Goal: Contribute content: Add original content to the website for others to see

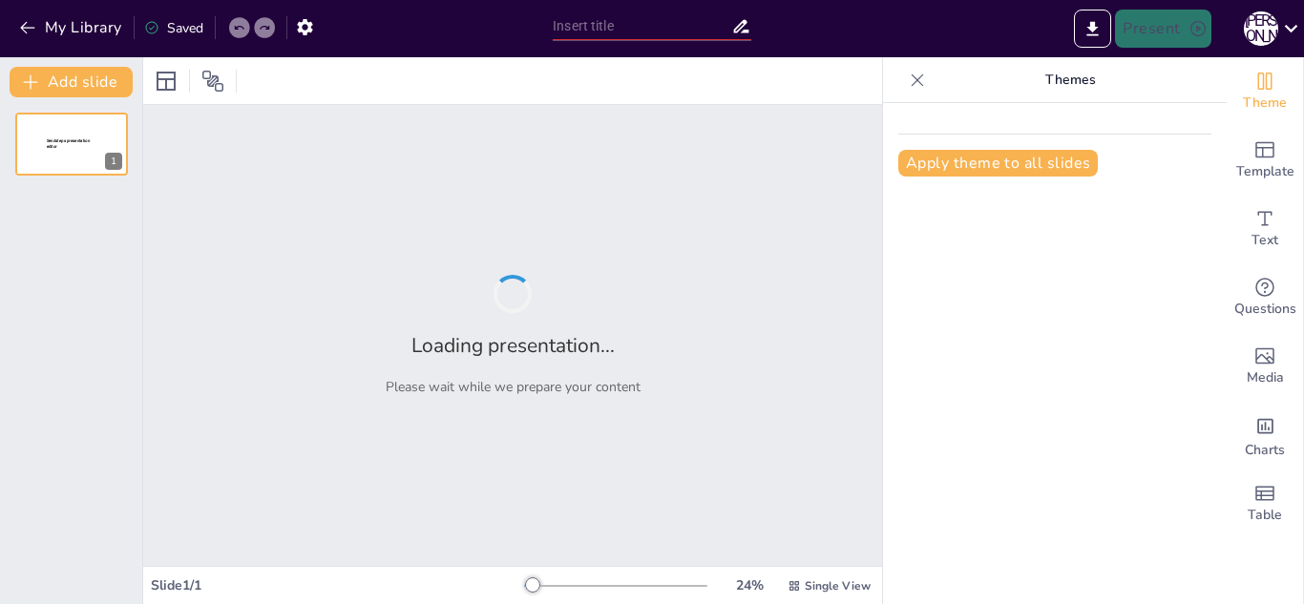
type input "Швидкість руху: Основи та визначення середньої і миттєвої швидкостей"
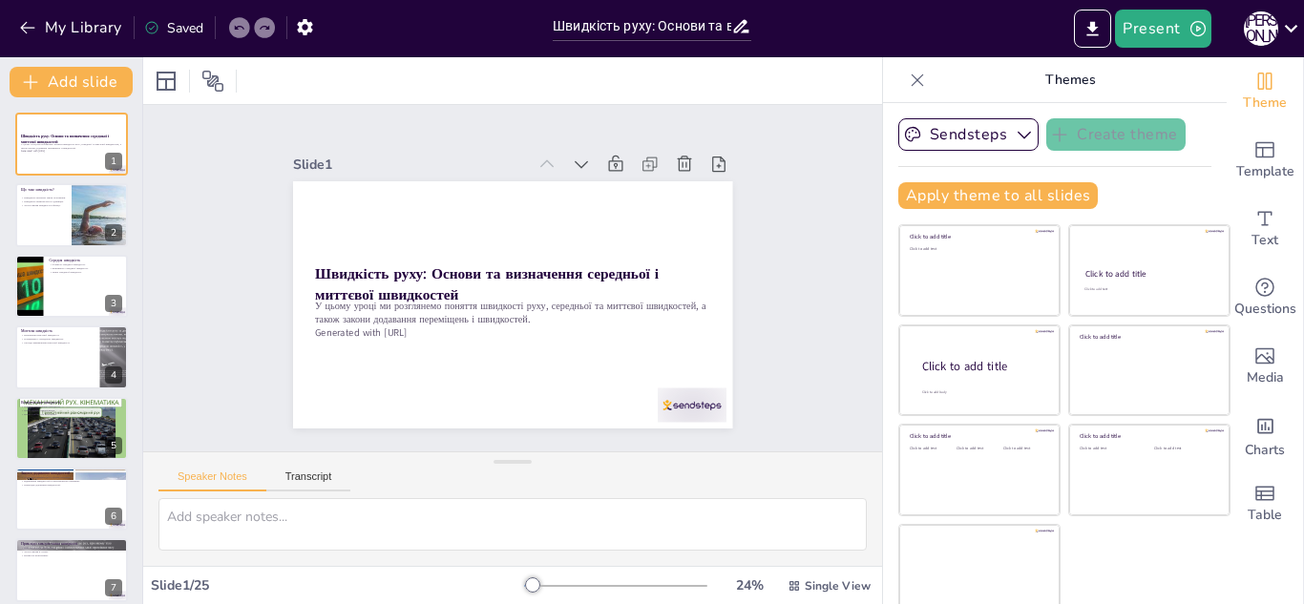
checkbox input "true"
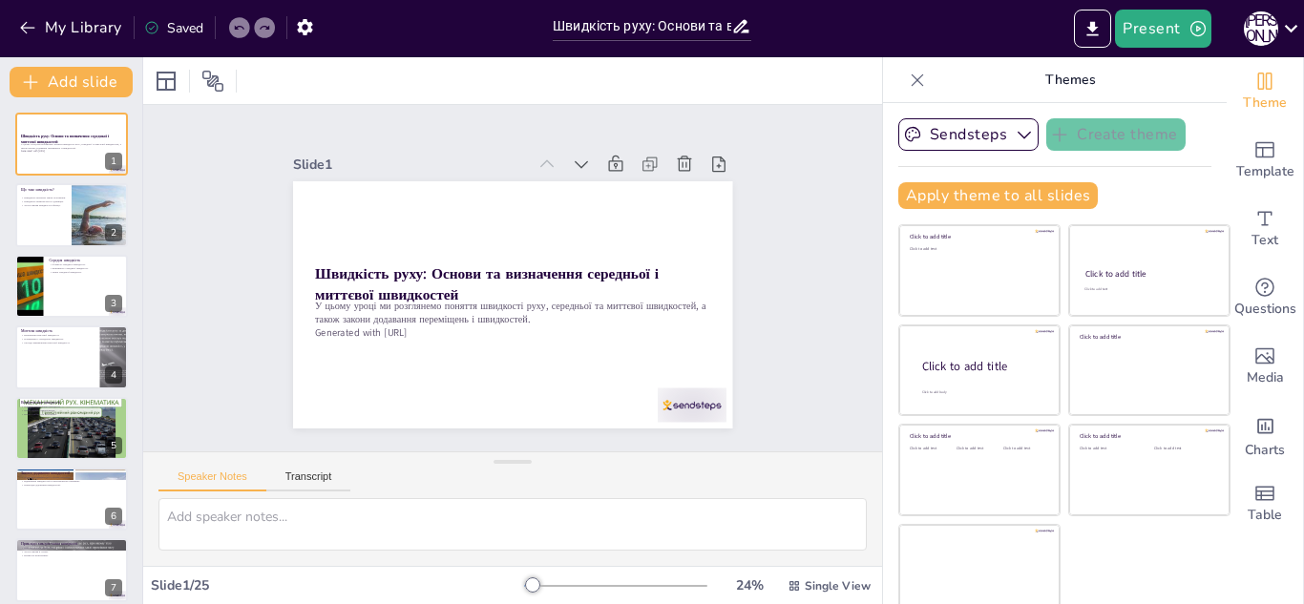
checkbox input "true"
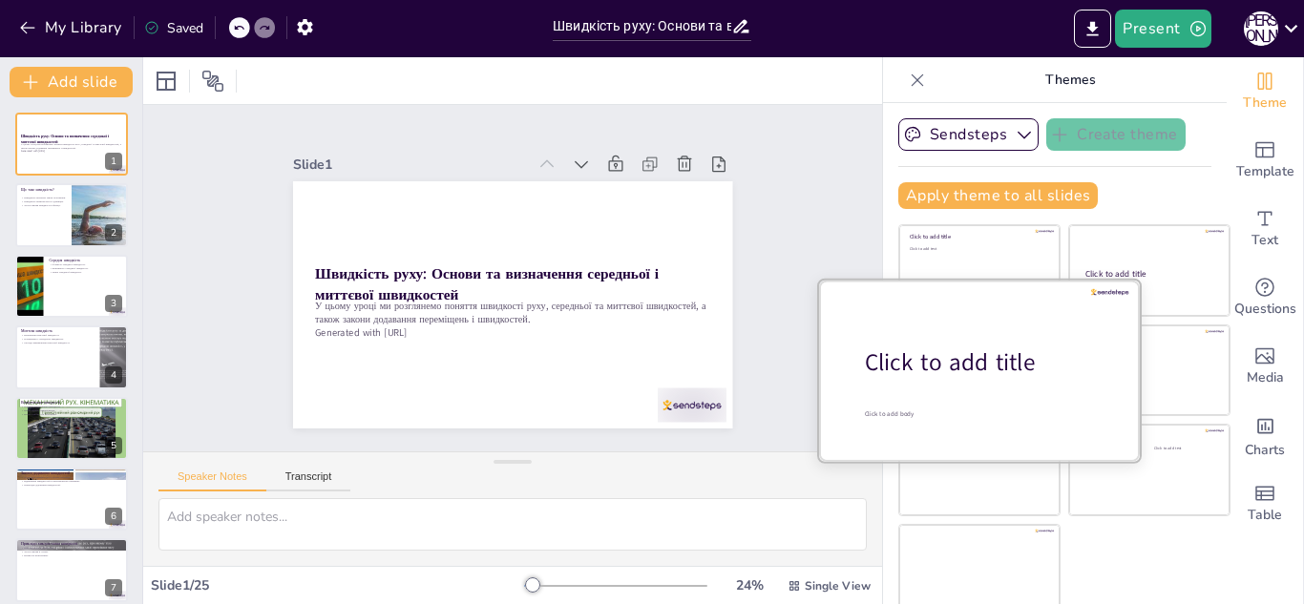
click at [944, 381] on div at bounding box center [979, 370] width 321 height 180
checkbox input "true"
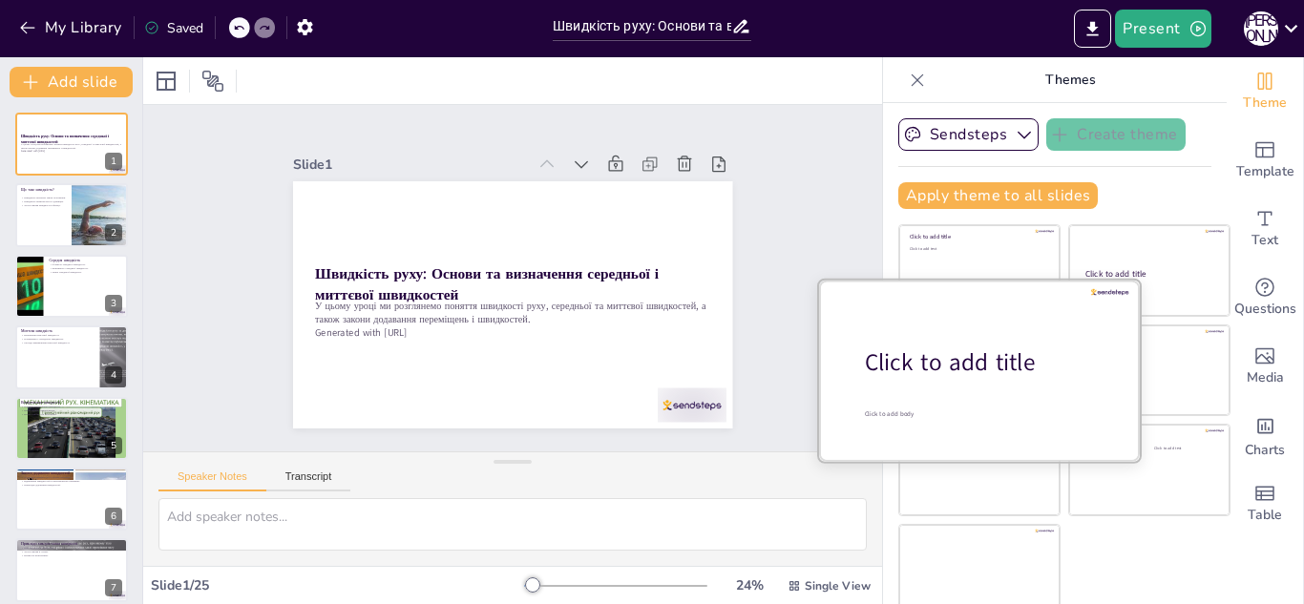
checkbox input "true"
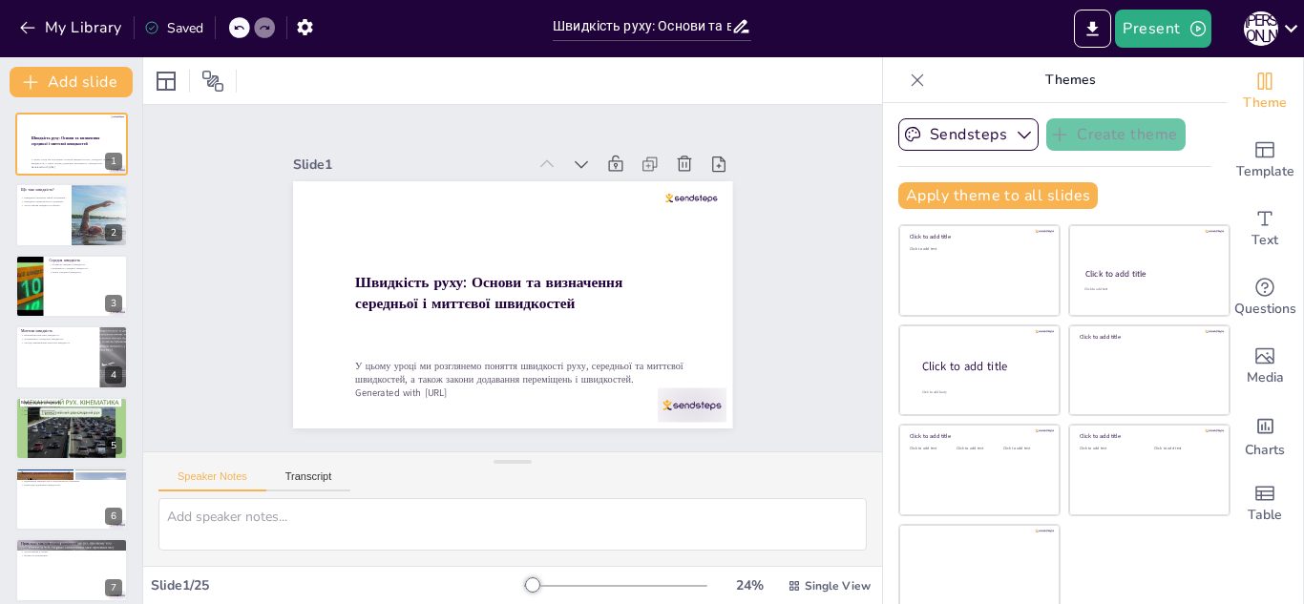
checkbox input "true"
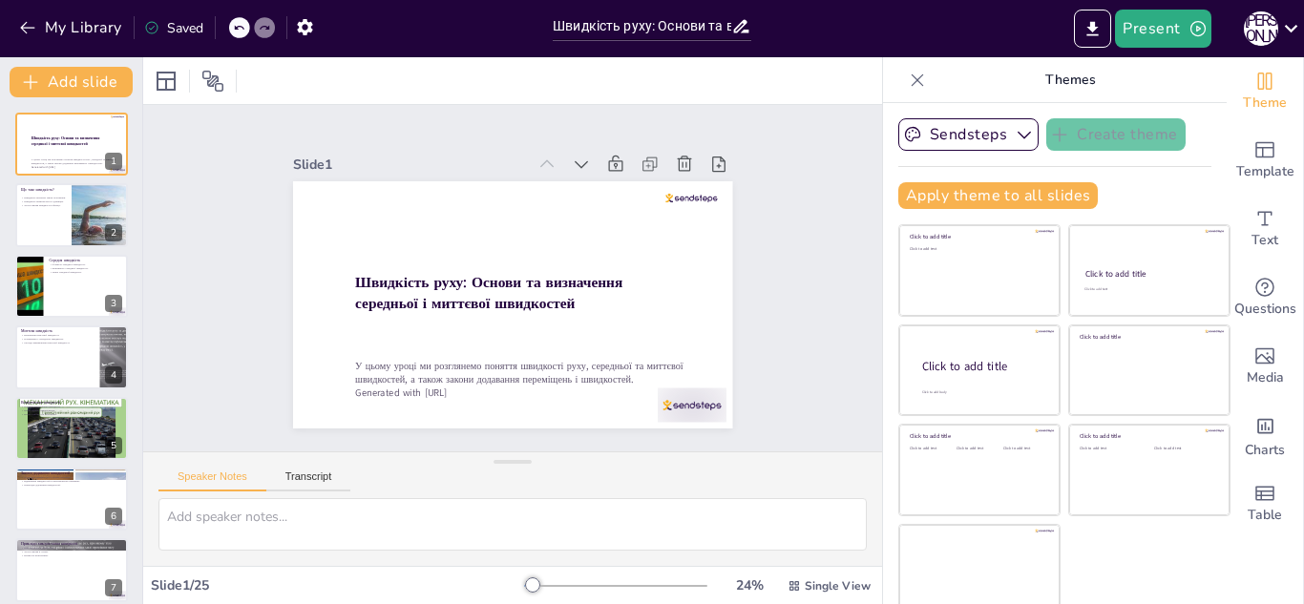
checkbox input "true"
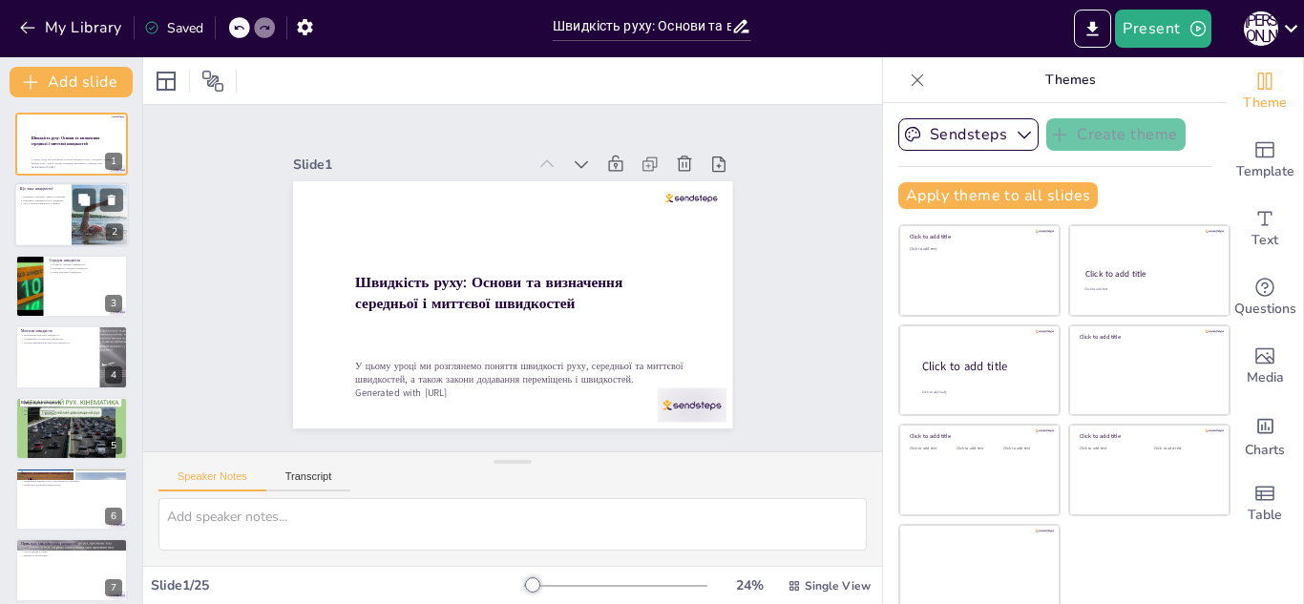
checkbox input "true"
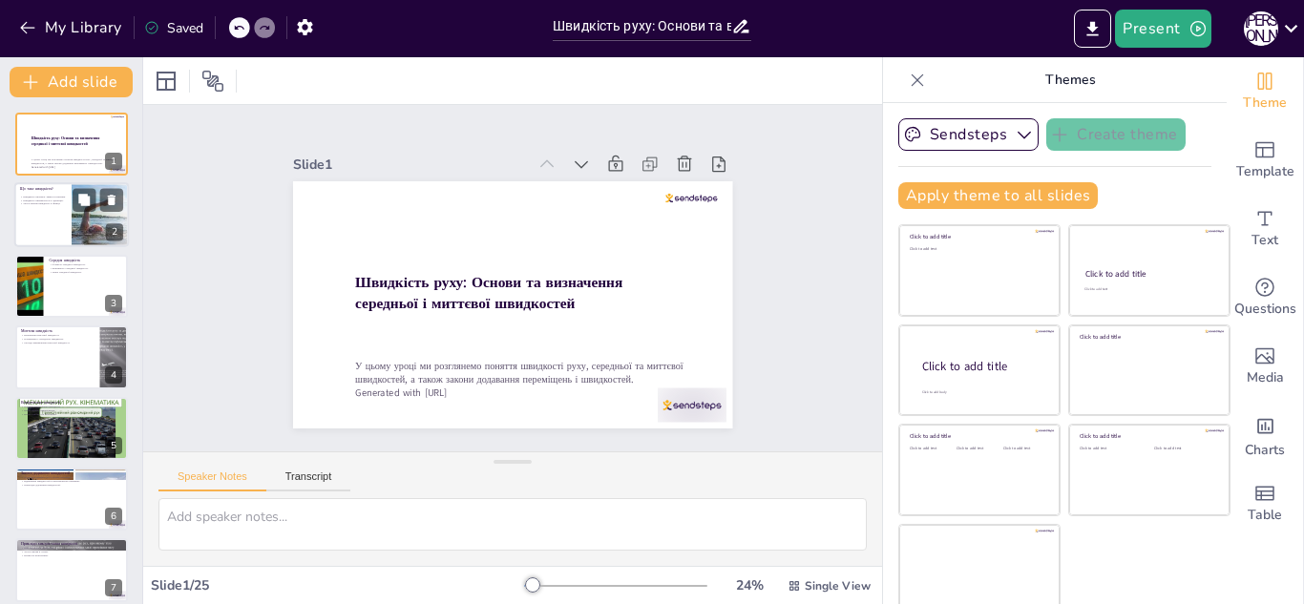
checkbox input "true"
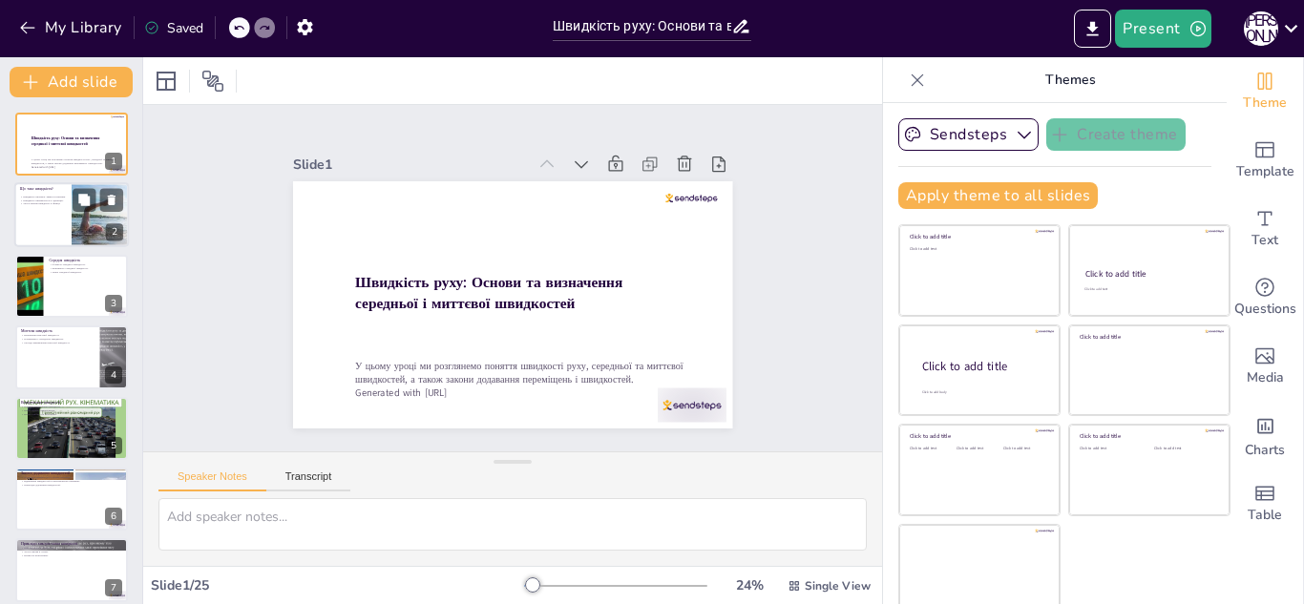
click at [46, 215] on div at bounding box center [71, 215] width 115 height 65
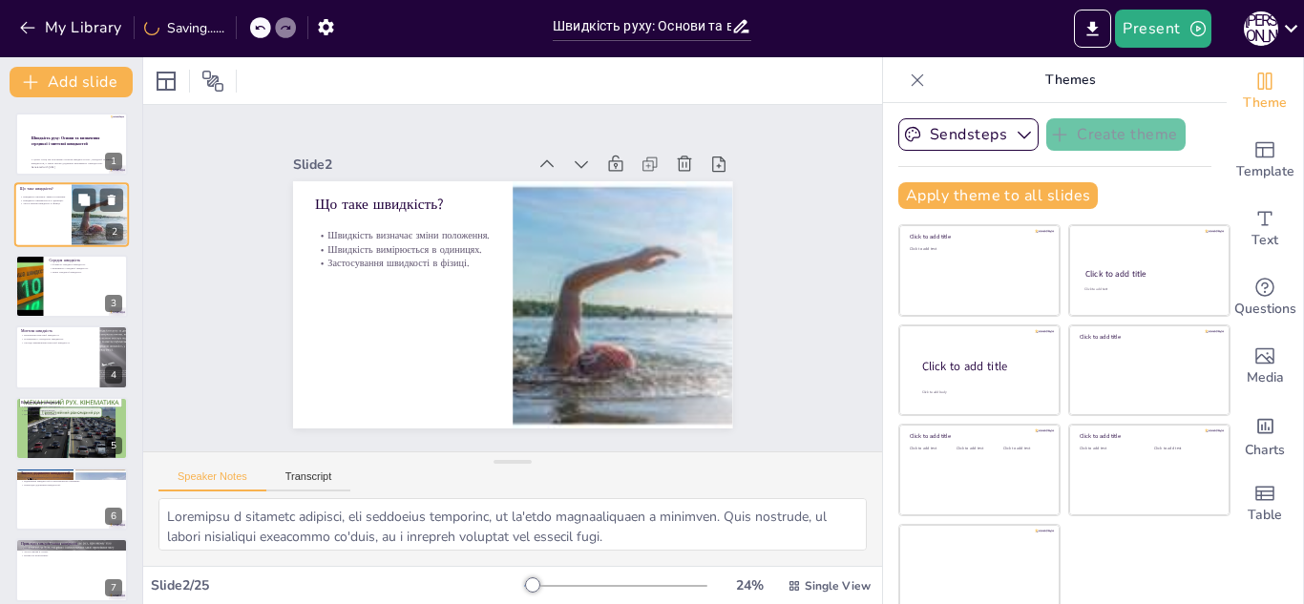
type textarea "Loremipsu d sitametc adipisci, eli seddoeius temporinc, ut la'etdo magnaaliquae…"
checkbox input "true"
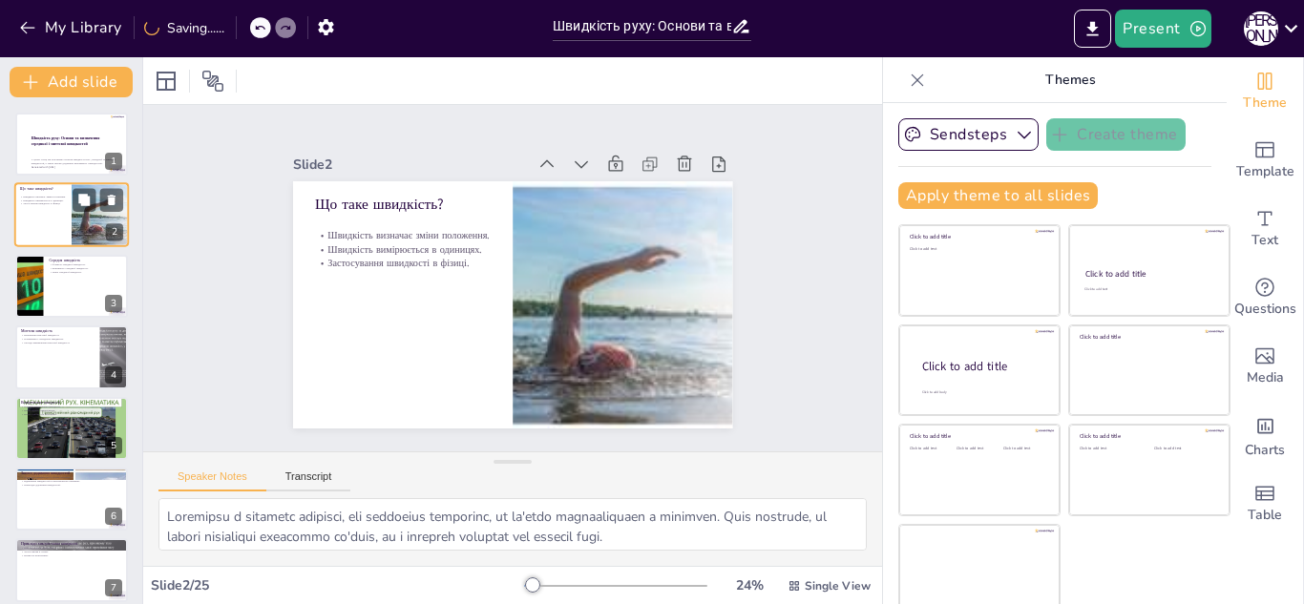
checkbox input "true"
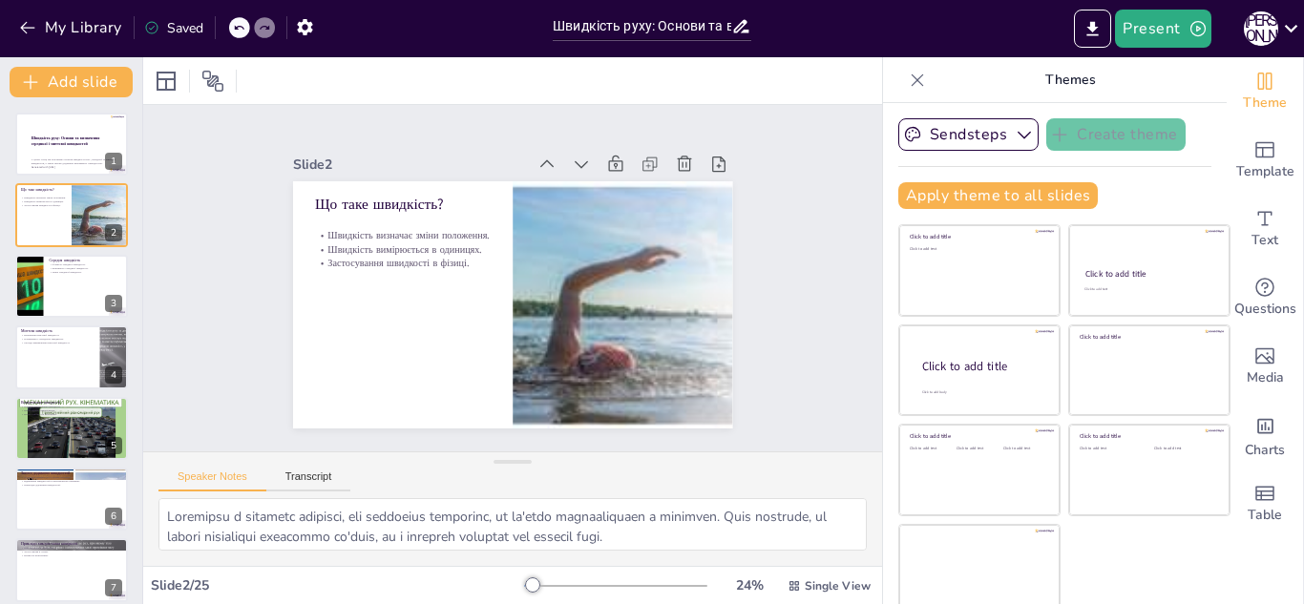
checkbox input "true"
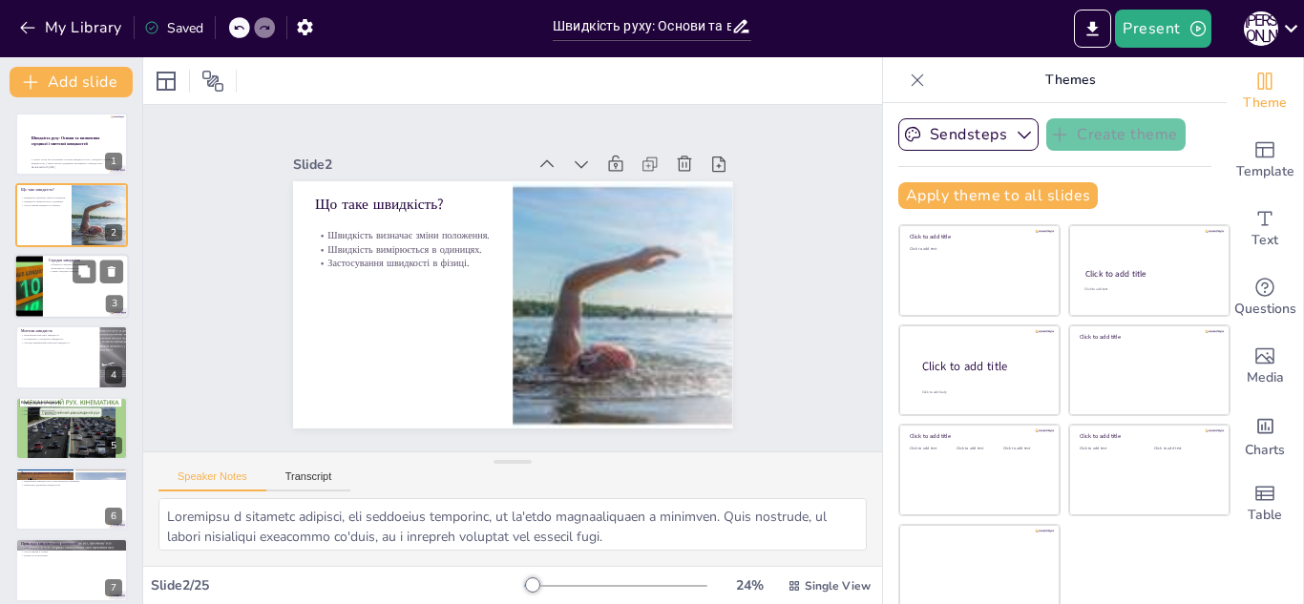
checkbox input "true"
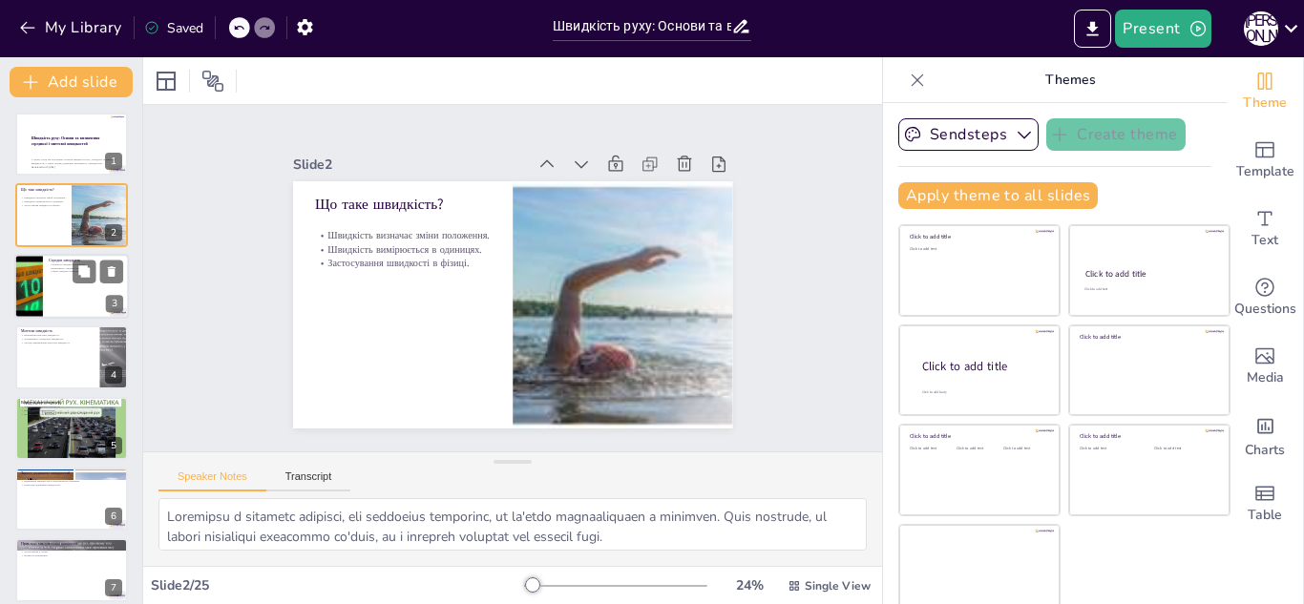
checkbox input "true"
click at [55, 289] on div at bounding box center [71, 286] width 115 height 65
type textarea "Формула середньої швидкості є основою для розрахунків у фізиці. Вона дозволяє у…"
checkbox input "true"
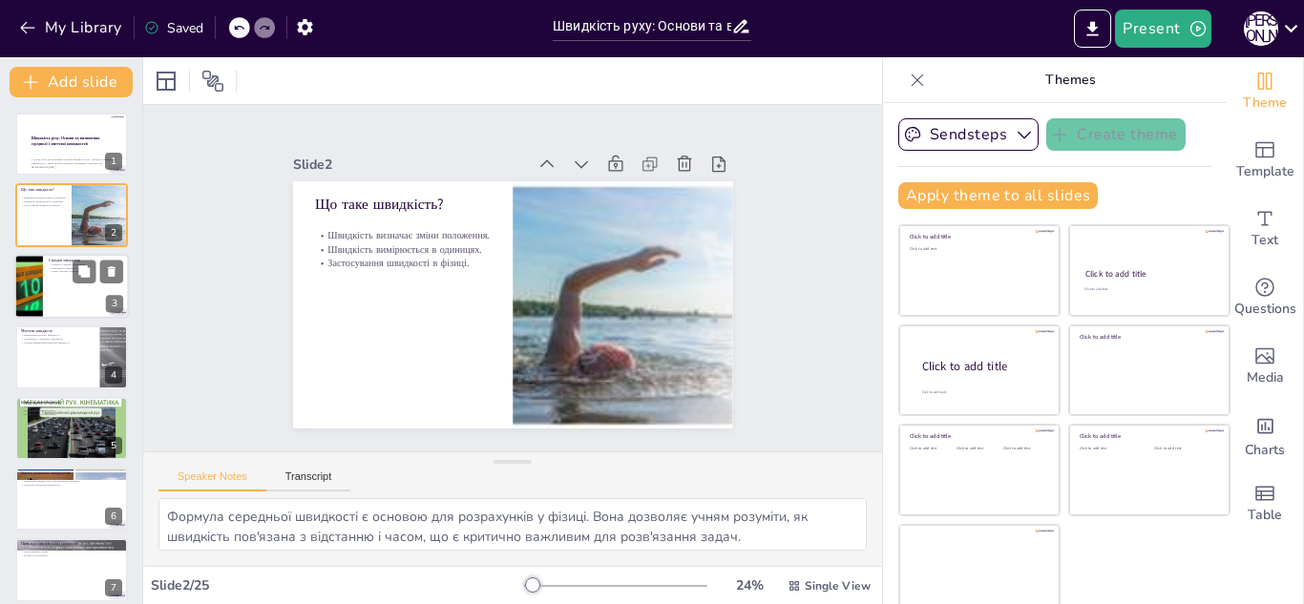
checkbox input "true"
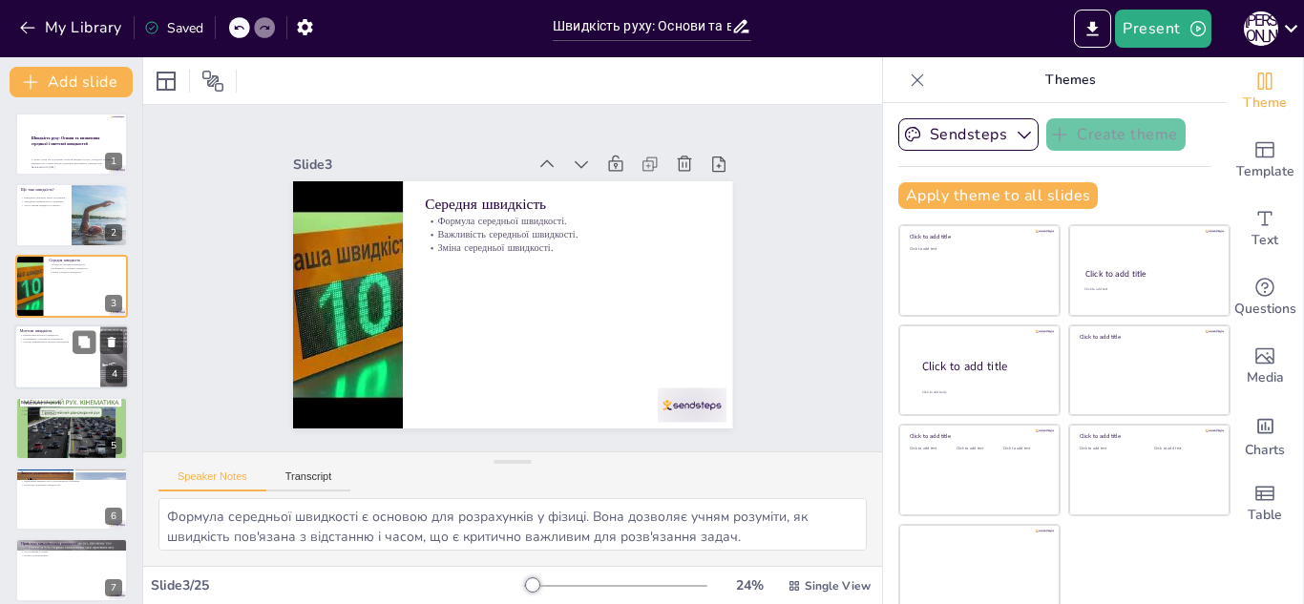
checkbox input "true"
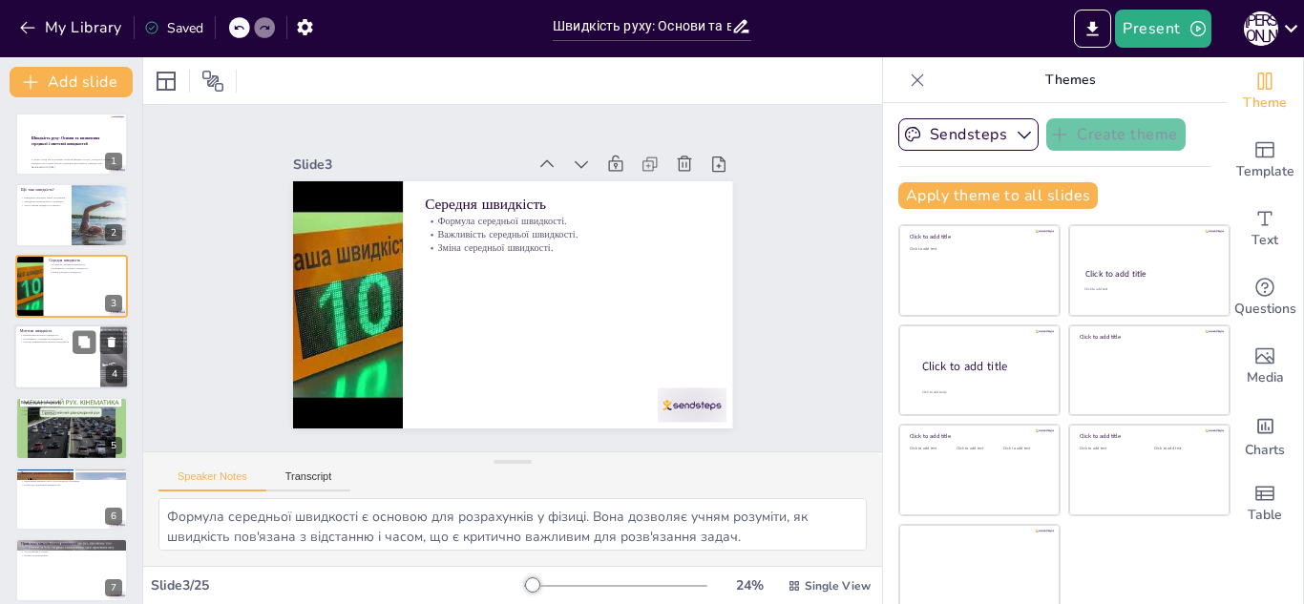
click at [49, 326] on div at bounding box center [71, 357] width 115 height 65
type textarea "Loremip dolorsita c adipisci elitsedd, eiusmodt inci utlabore etdoloremag ali e…"
checkbox input "true"
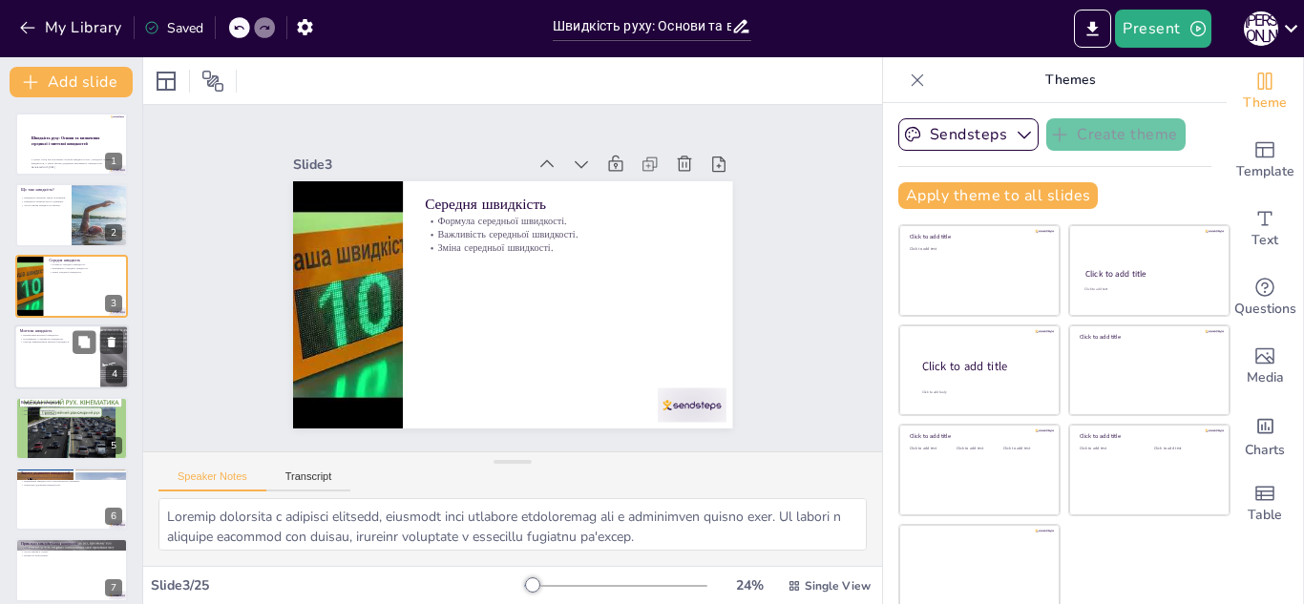
checkbox input "true"
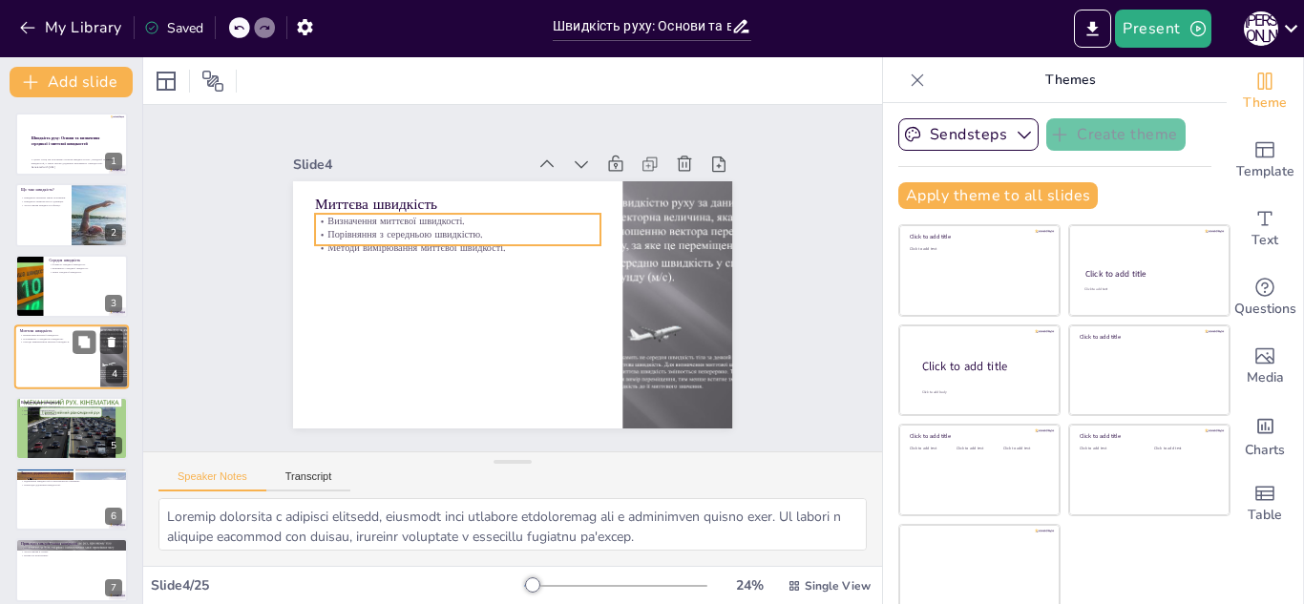
checkbox input "true"
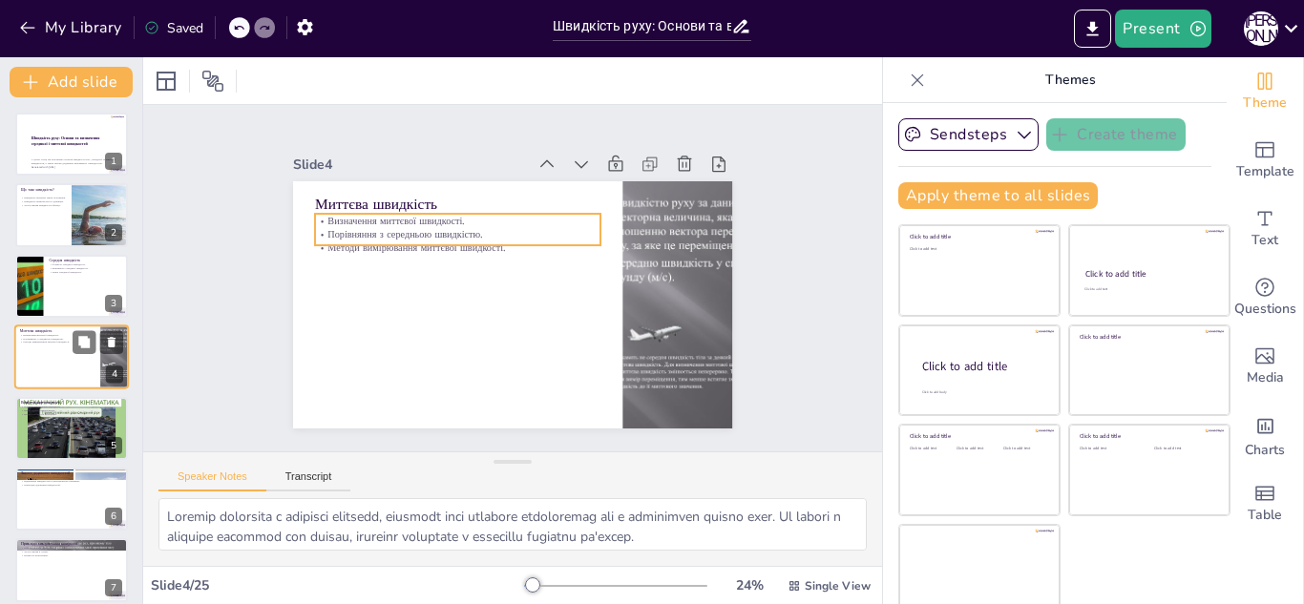
scroll to position [7, 0]
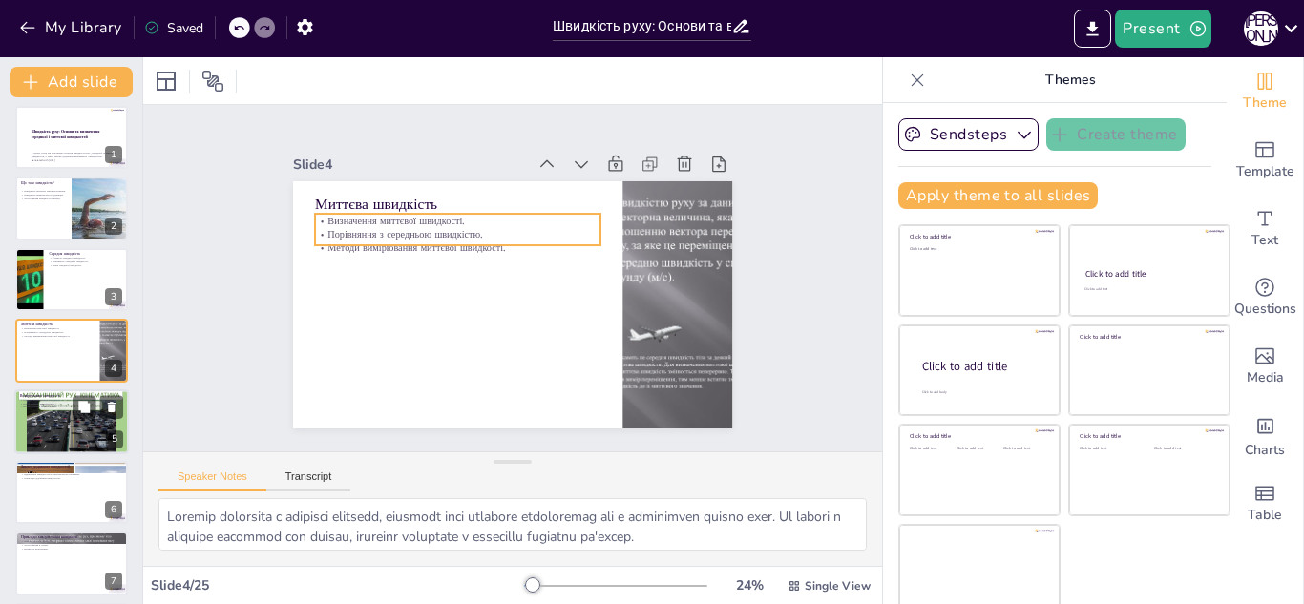
checkbox input "true"
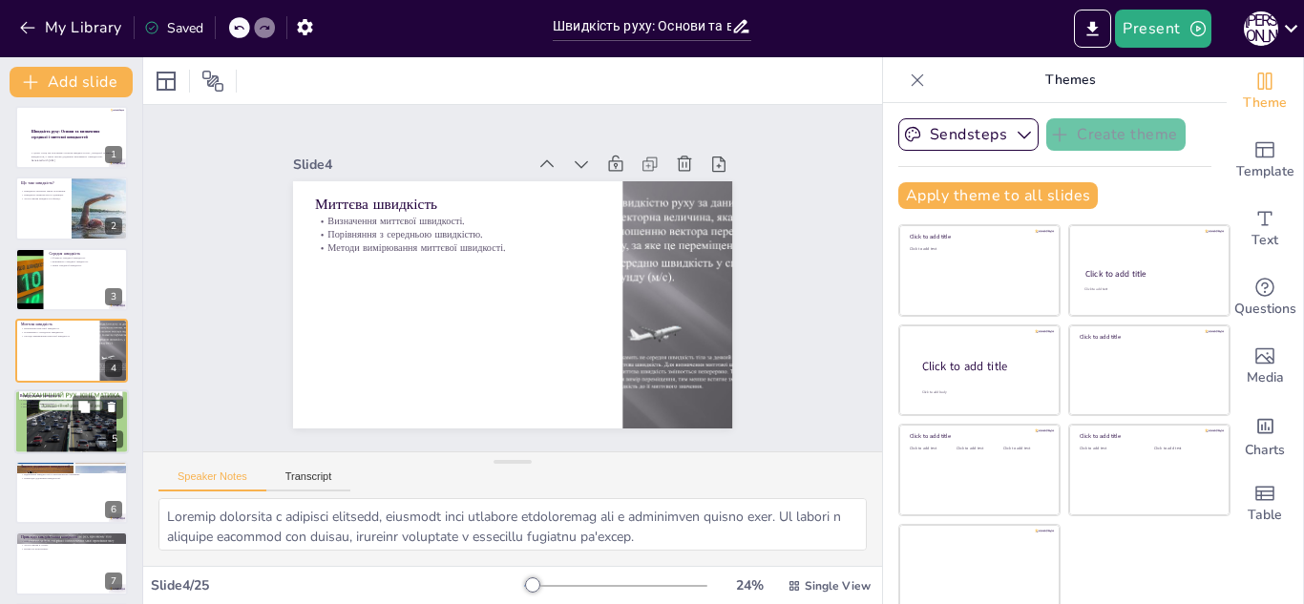
checkbox input "true"
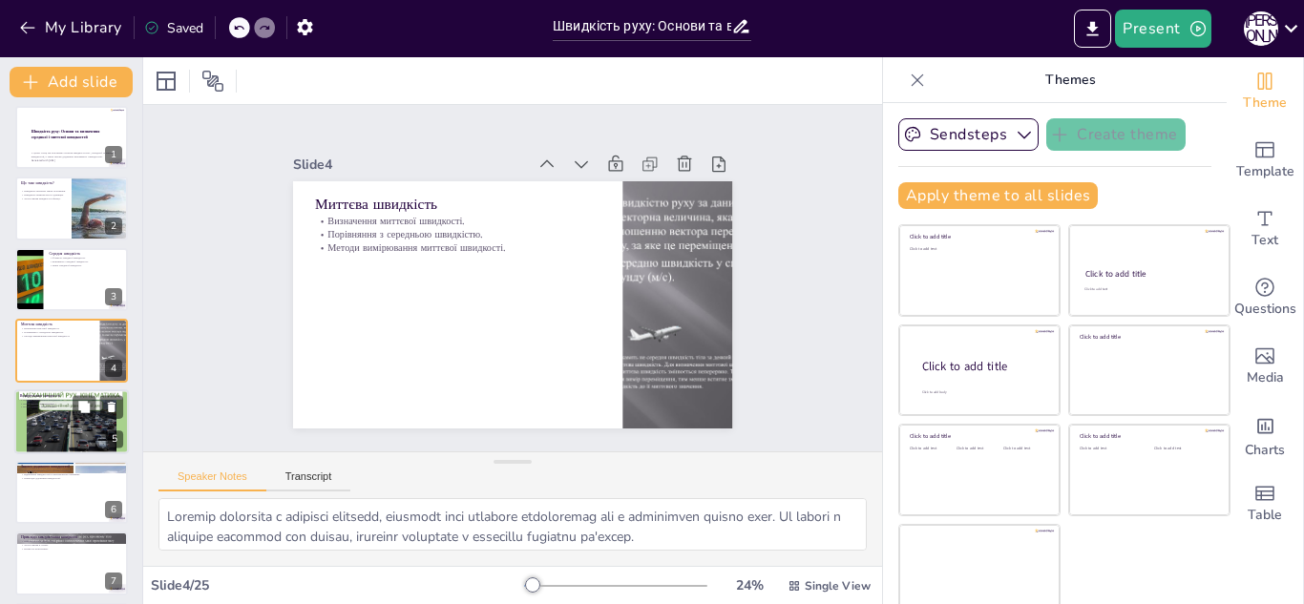
checkbox input "true"
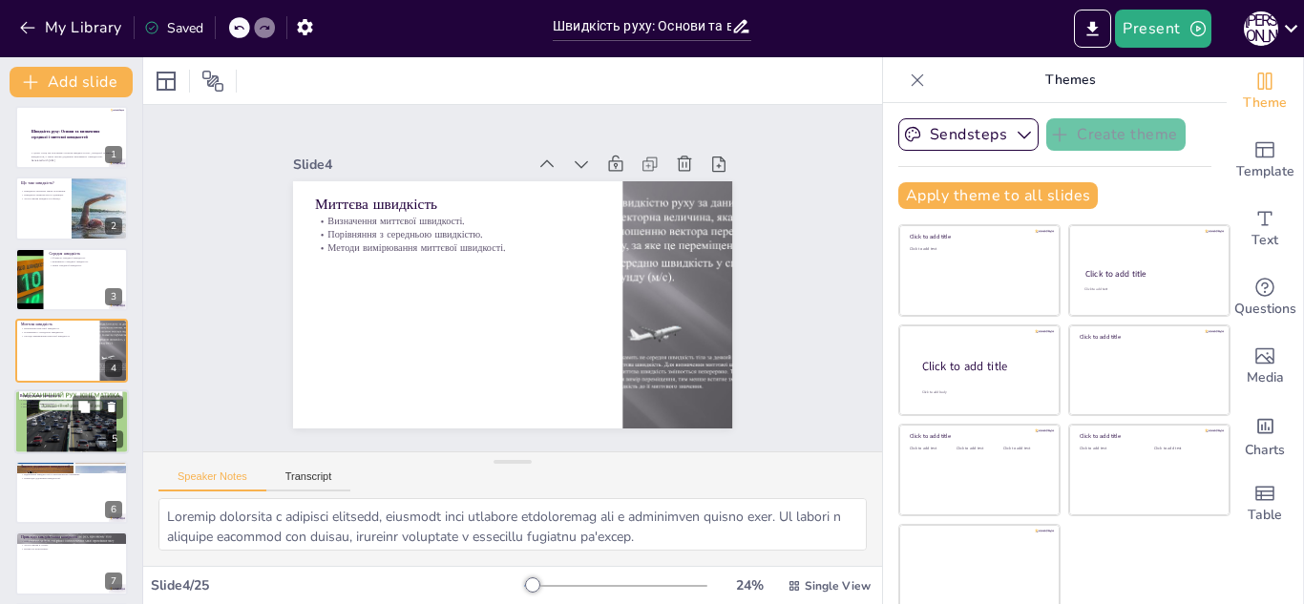
click at [41, 399] on p "Одиниці вимірювання швидкості." at bounding box center [71, 400] width 103 height 4
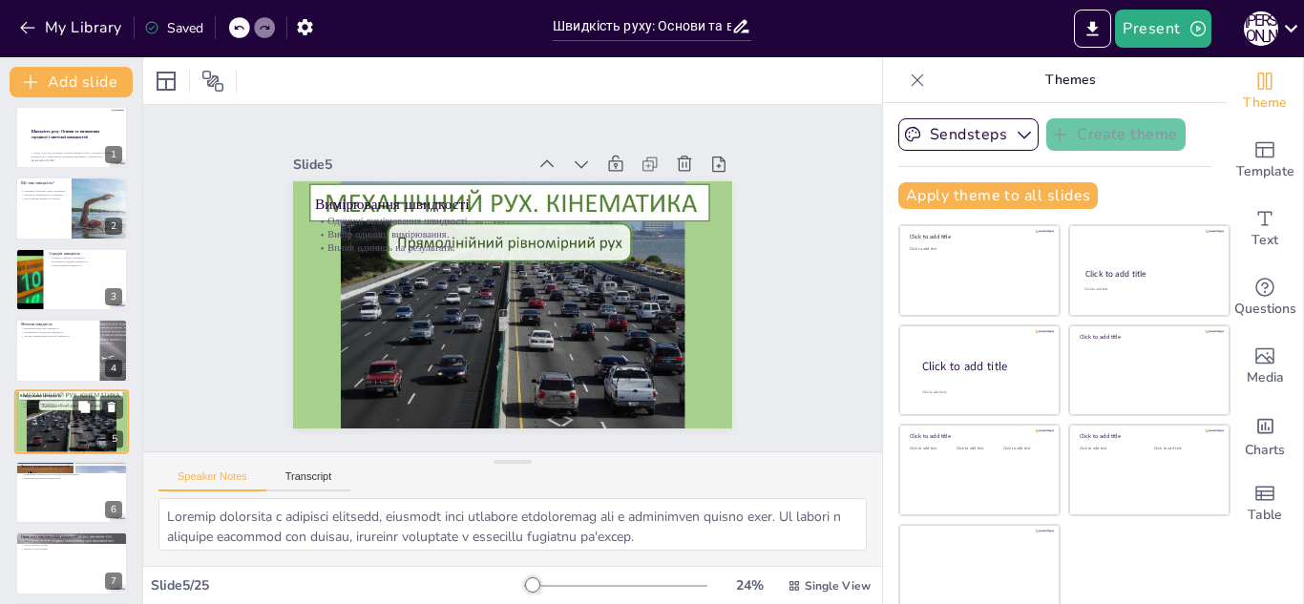
type textarea "Розуміння одиниць вимірювання є критично важливим для фізики. Учні повинні знат…"
checkbox input "true"
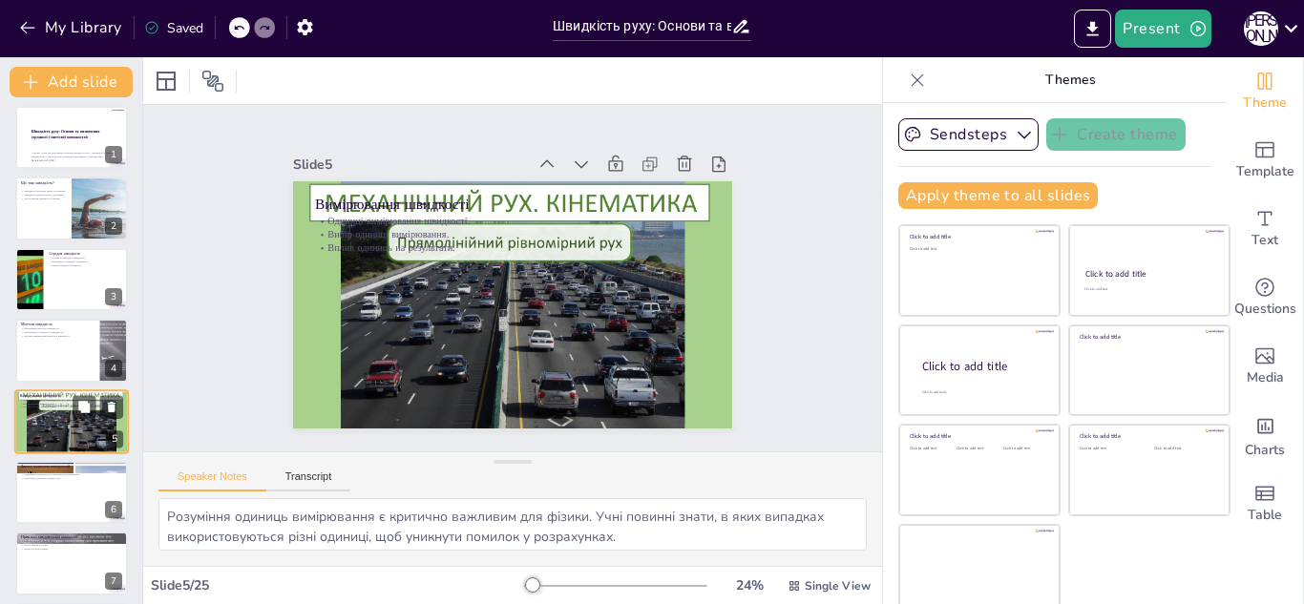
checkbox input "true"
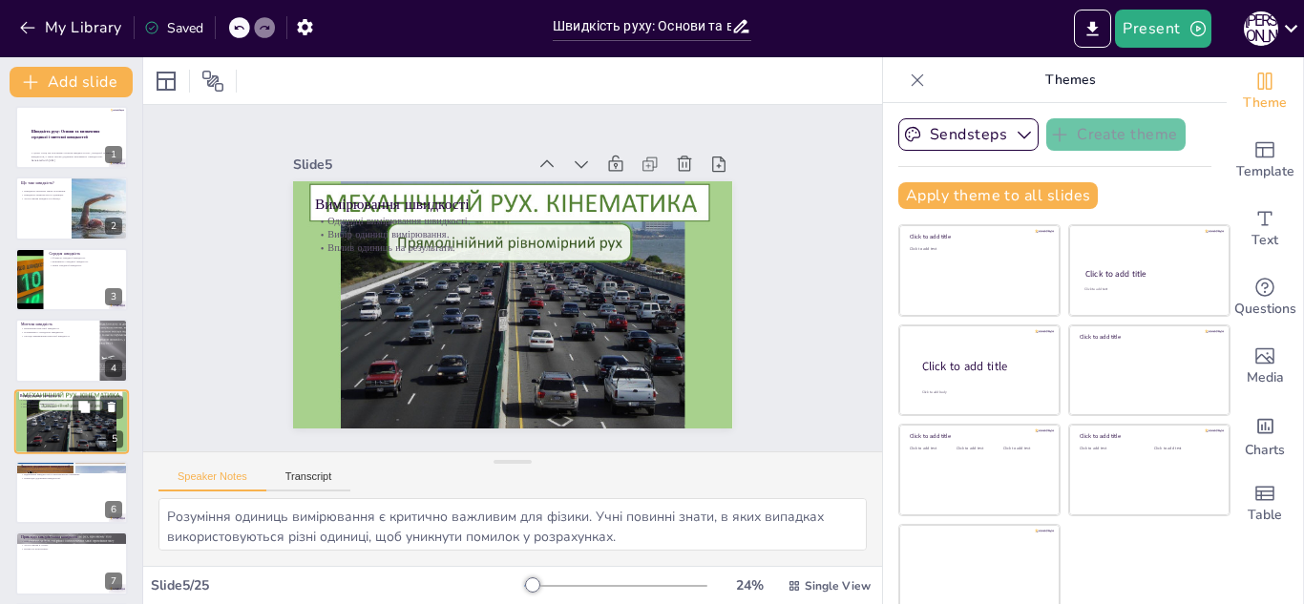
checkbox input "true"
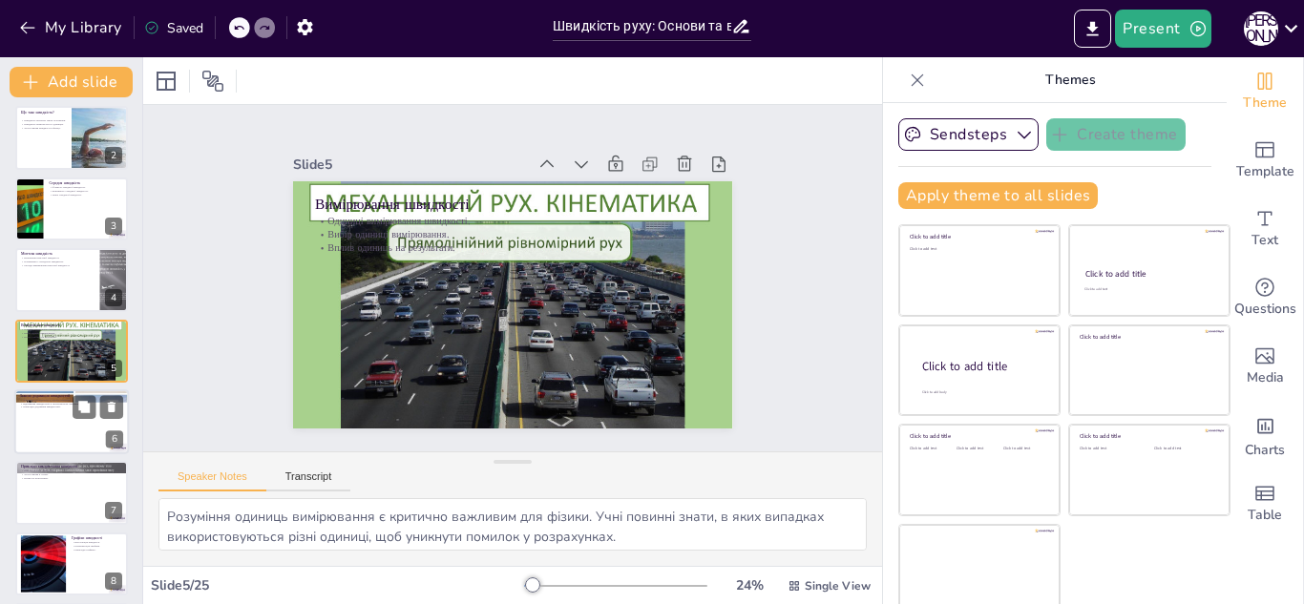
checkbox input "true"
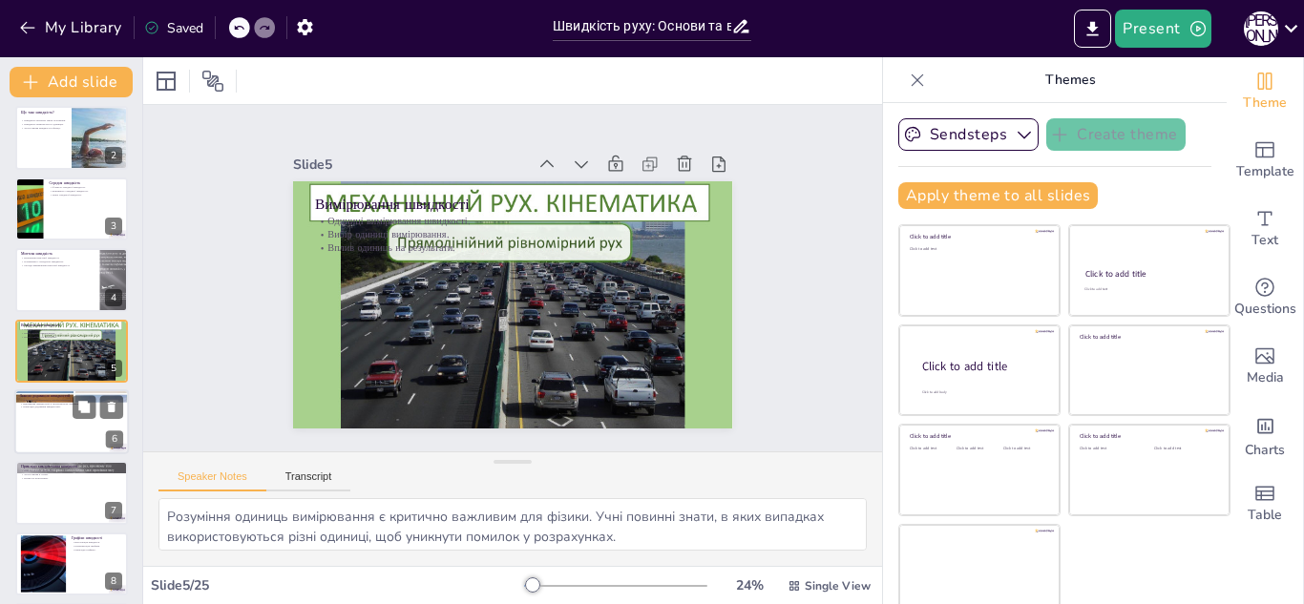
checkbox input "true"
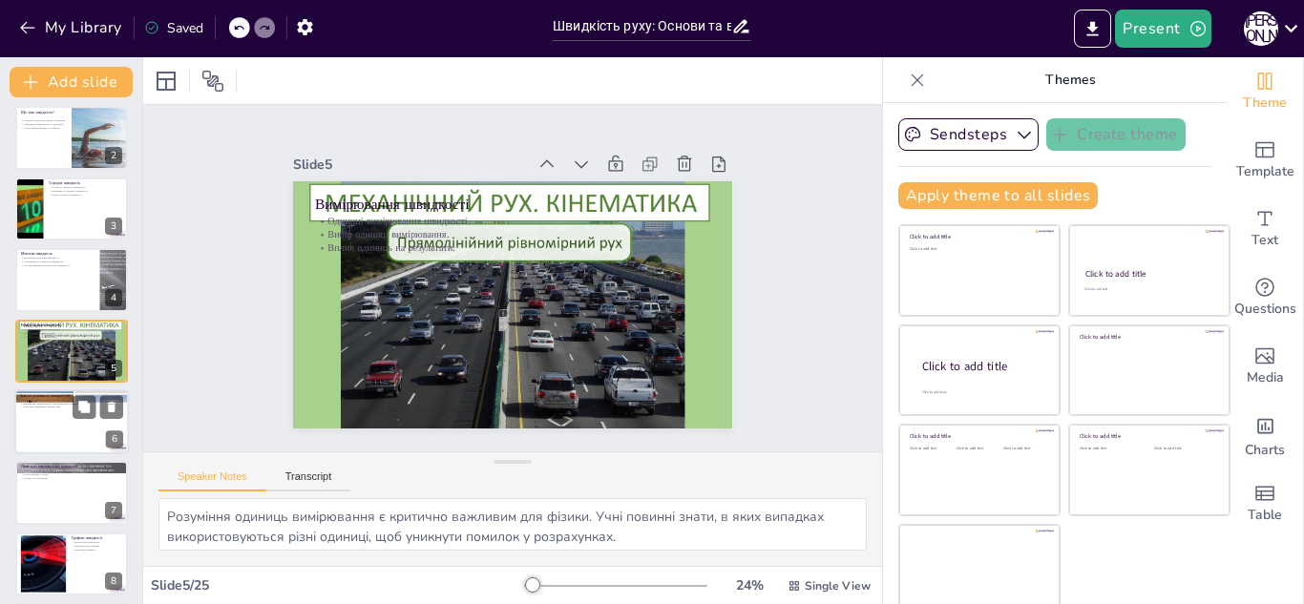
click at [42, 411] on div at bounding box center [71, 421] width 115 height 65
type textarea "Додавання швидкостей в одному напрямку є базовим правилом, яке допомагає учням …"
checkbox input "true"
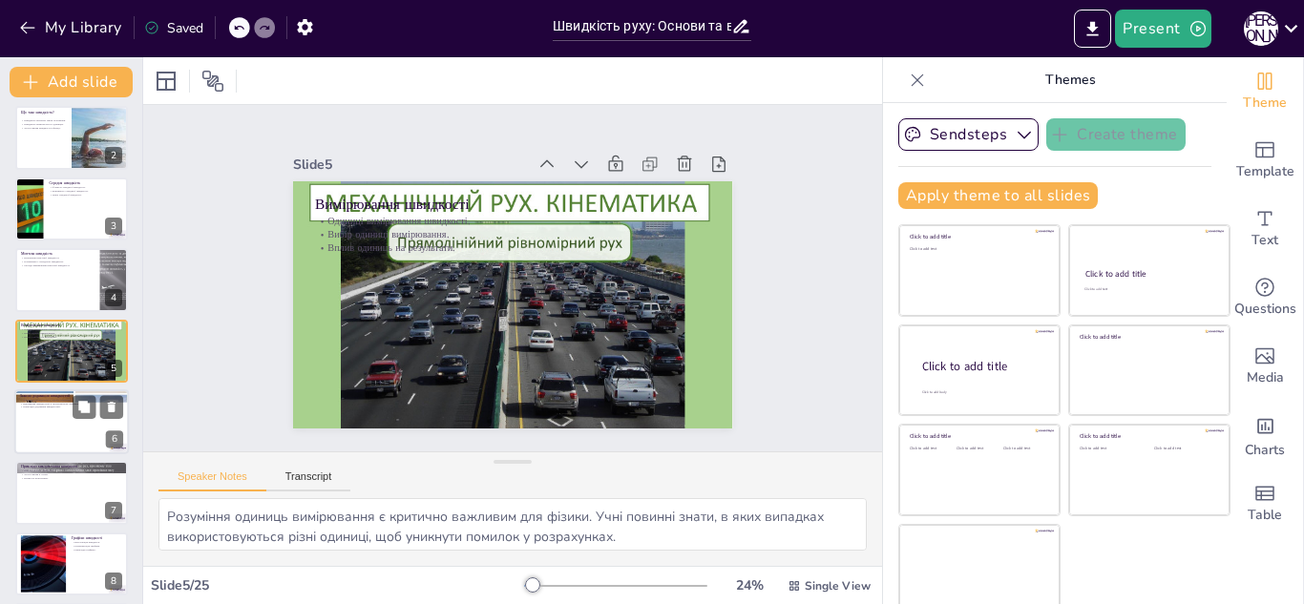
checkbox input "true"
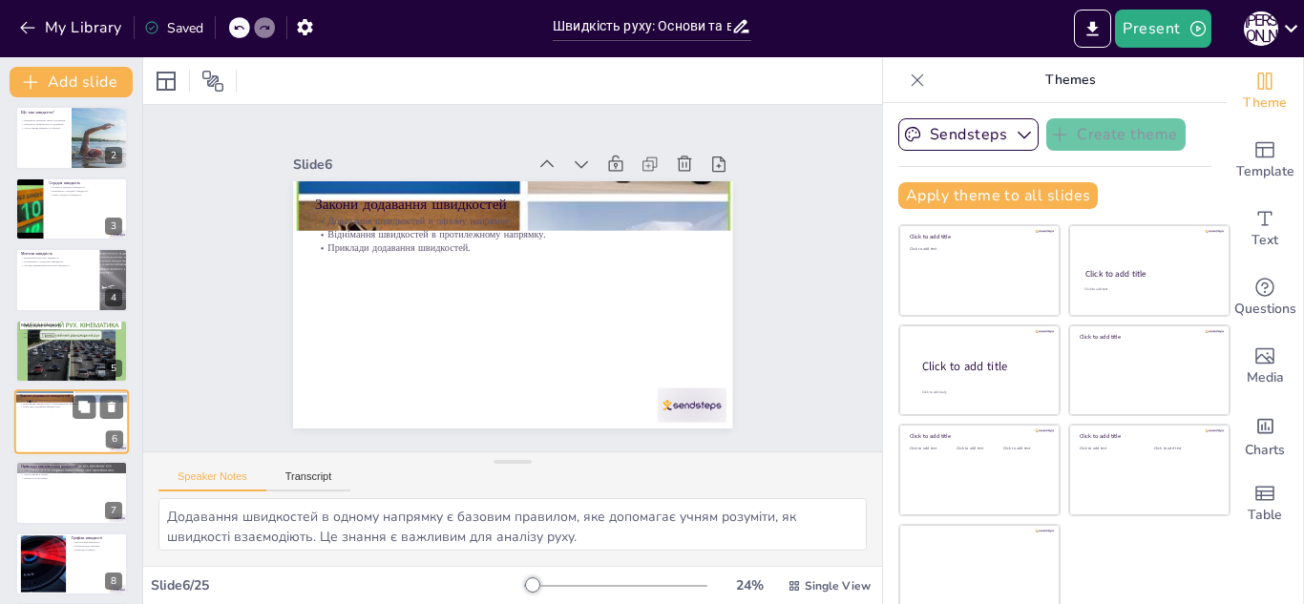
scroll to position [149, 0]
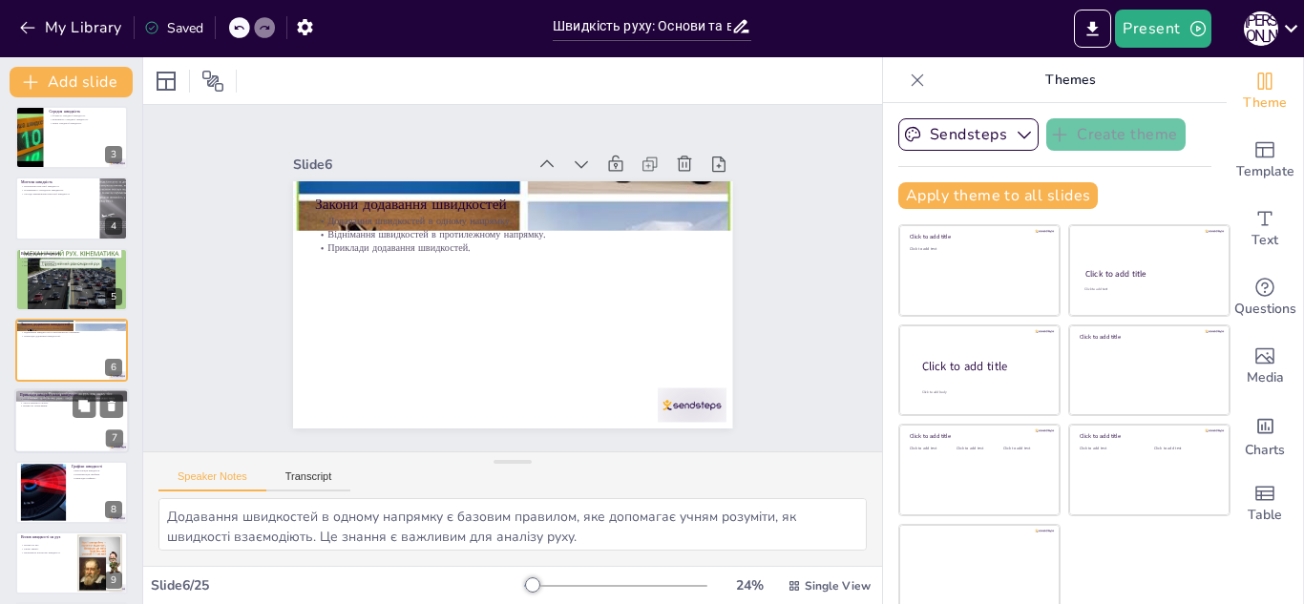
click at [44, 424] on div at bounding box center [71, 421] width 115 height 65
type textarea "Швидкість у транспорті є критично важливою, оскільки вона впливає на безпеку і …"
checkbox input "true"
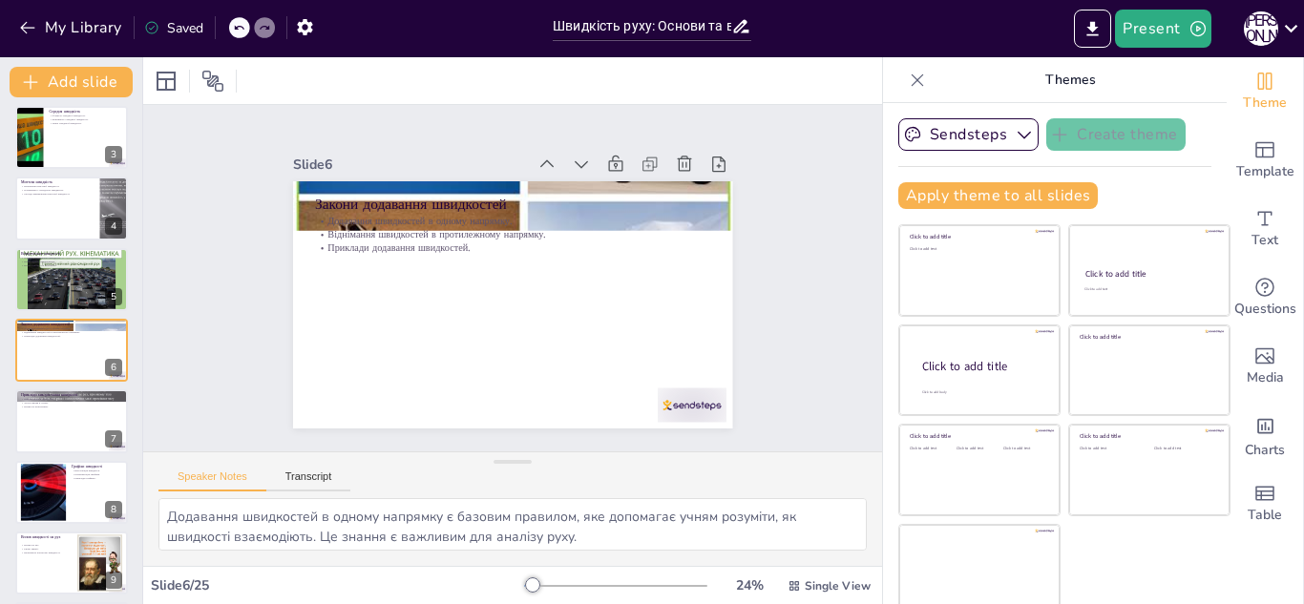
checkbox input "true"
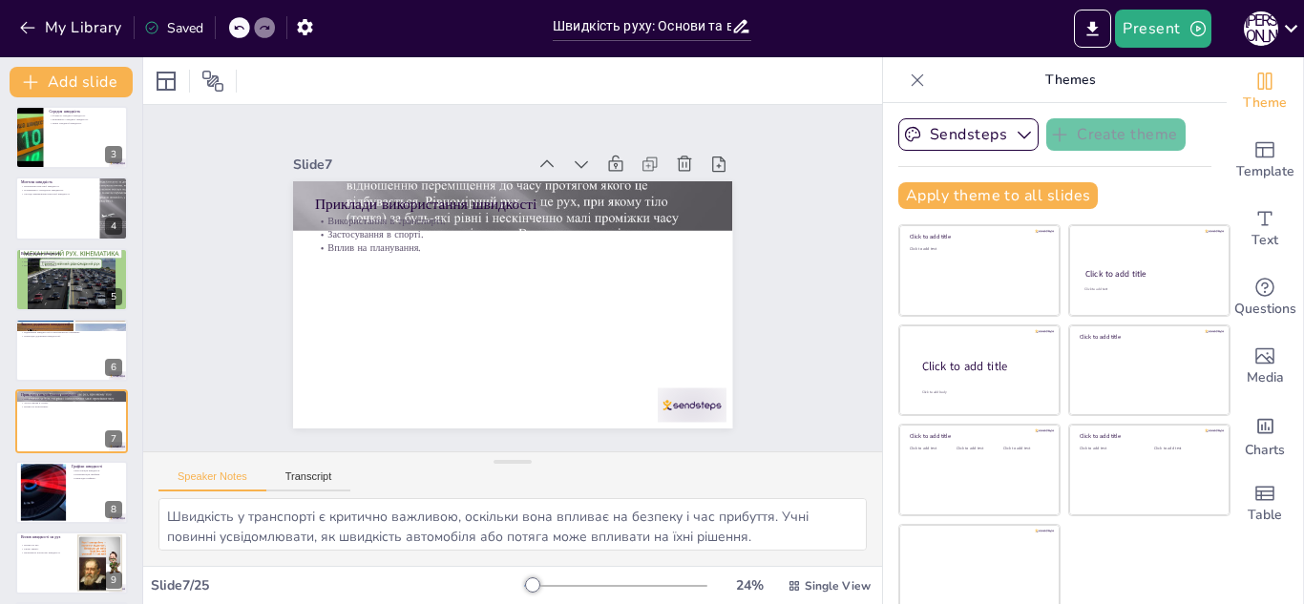
checkbox input "true"
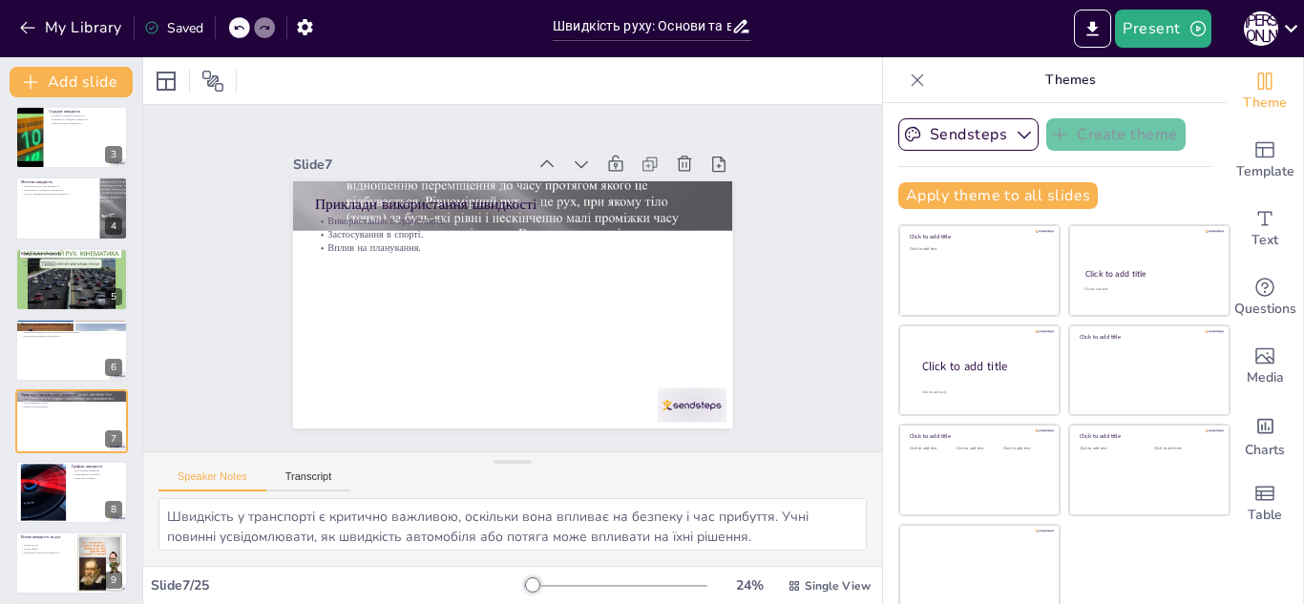
scroll to position [220, 0]
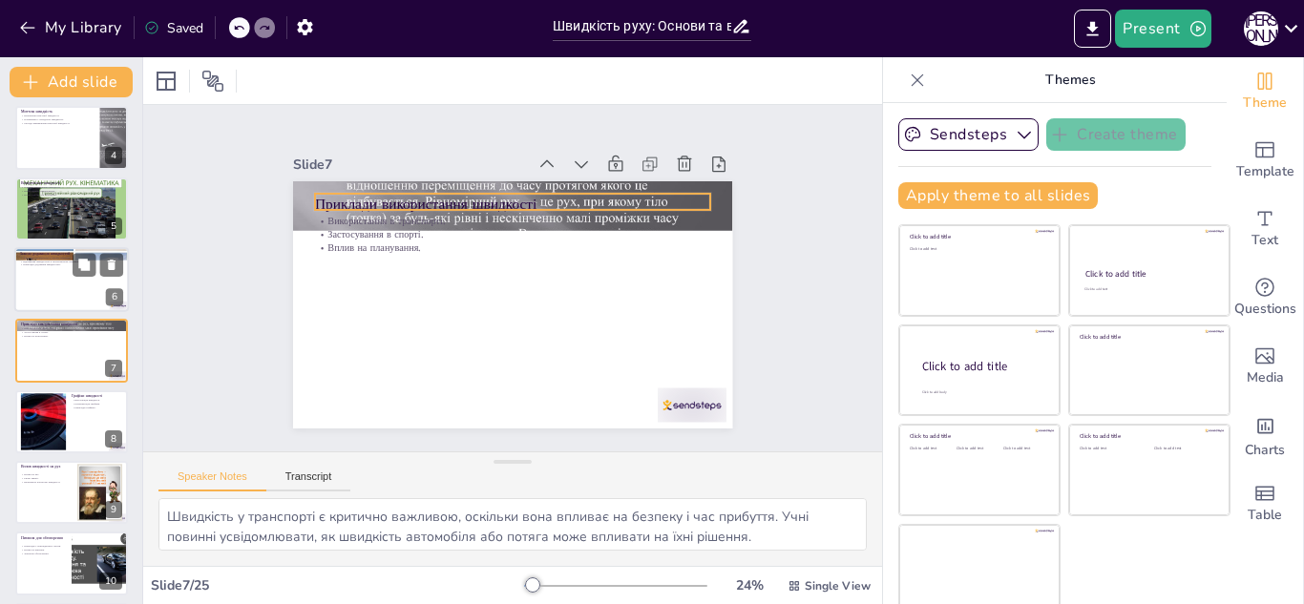
checkbox input "true"
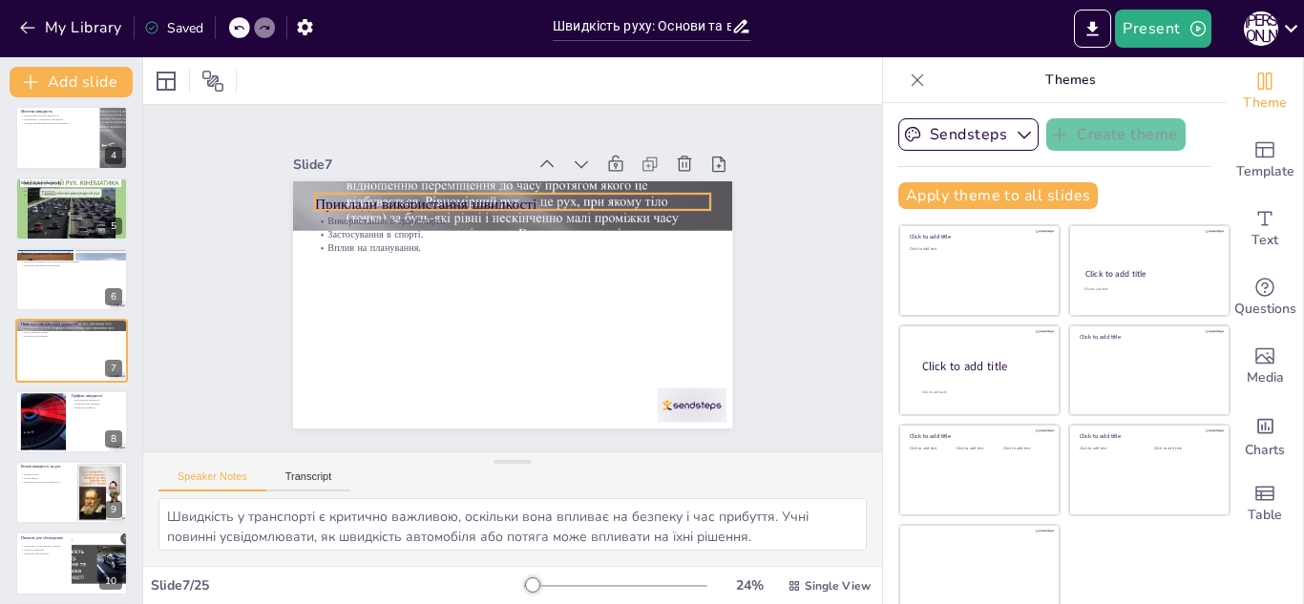
checkbox input "true"
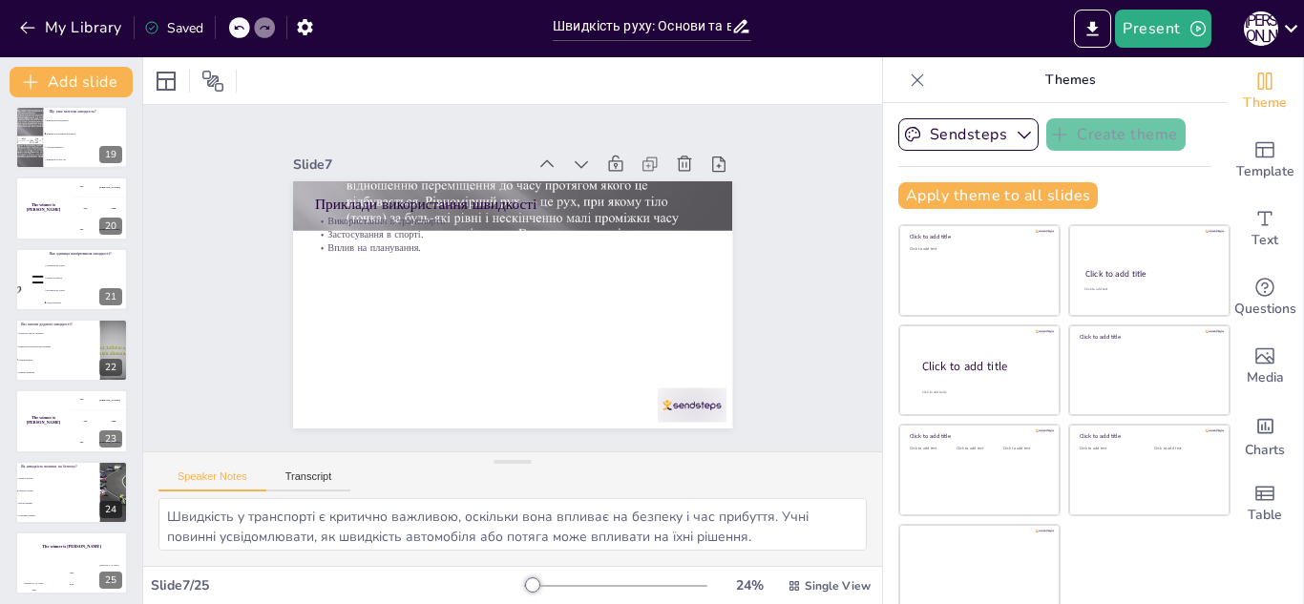
scroll to position [1291, 0]
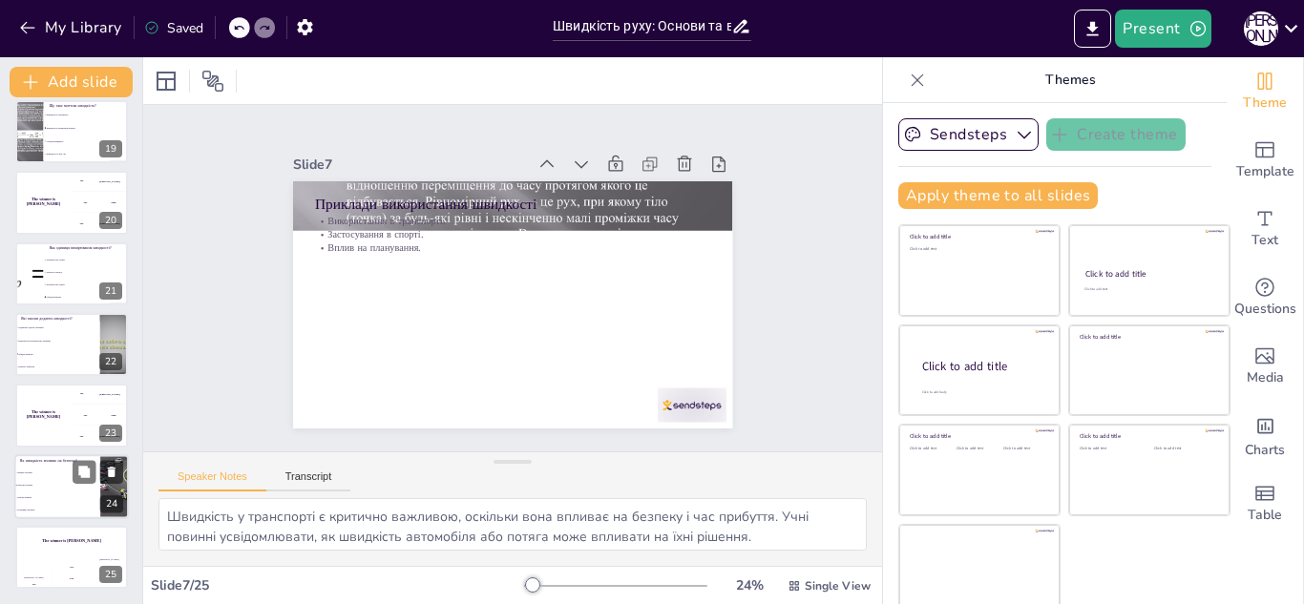
checkbox input "true"
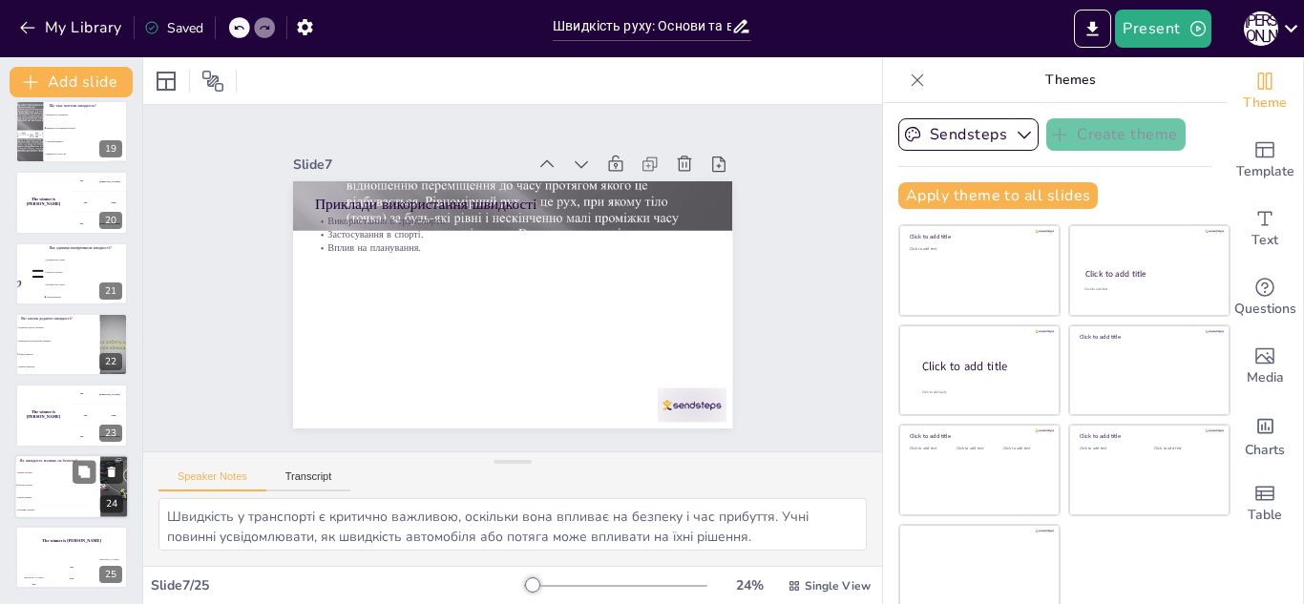
checkbox input "true"
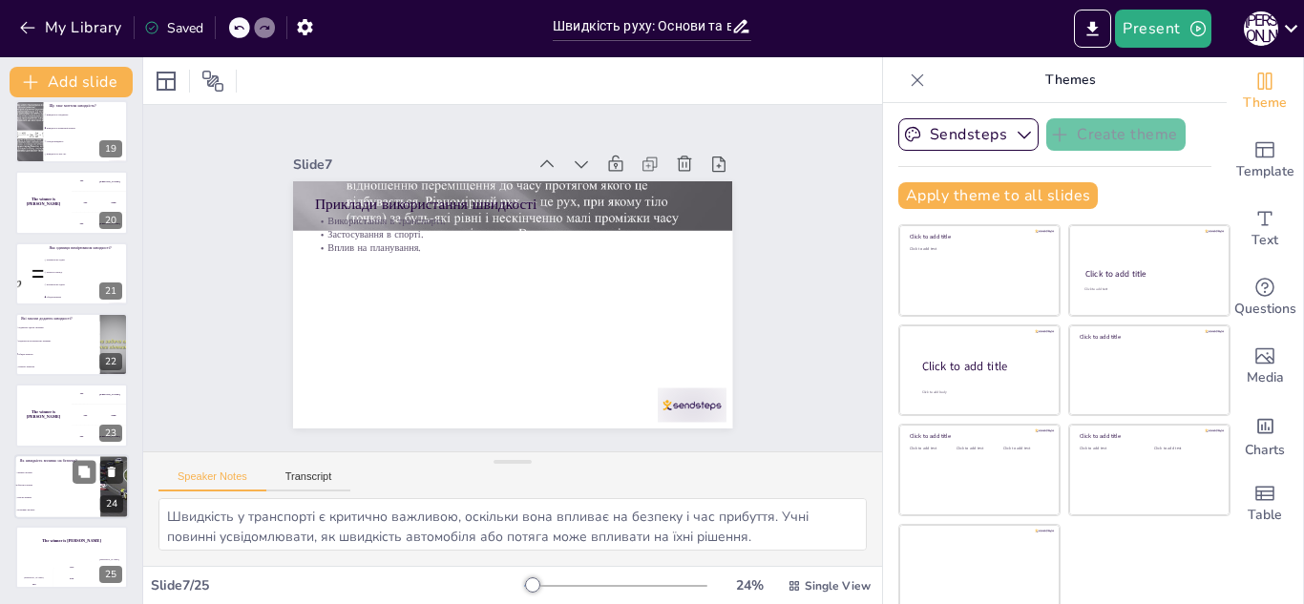
checkbox input "true"
click at [52, 473] on span "Зменшує ризики" at bounding box center [58, 473] width 82 height 3
type textarea "Правильна відповідь – збільшує ризики, оскільки вища швидкість може призводити …"
checkbox input "true"
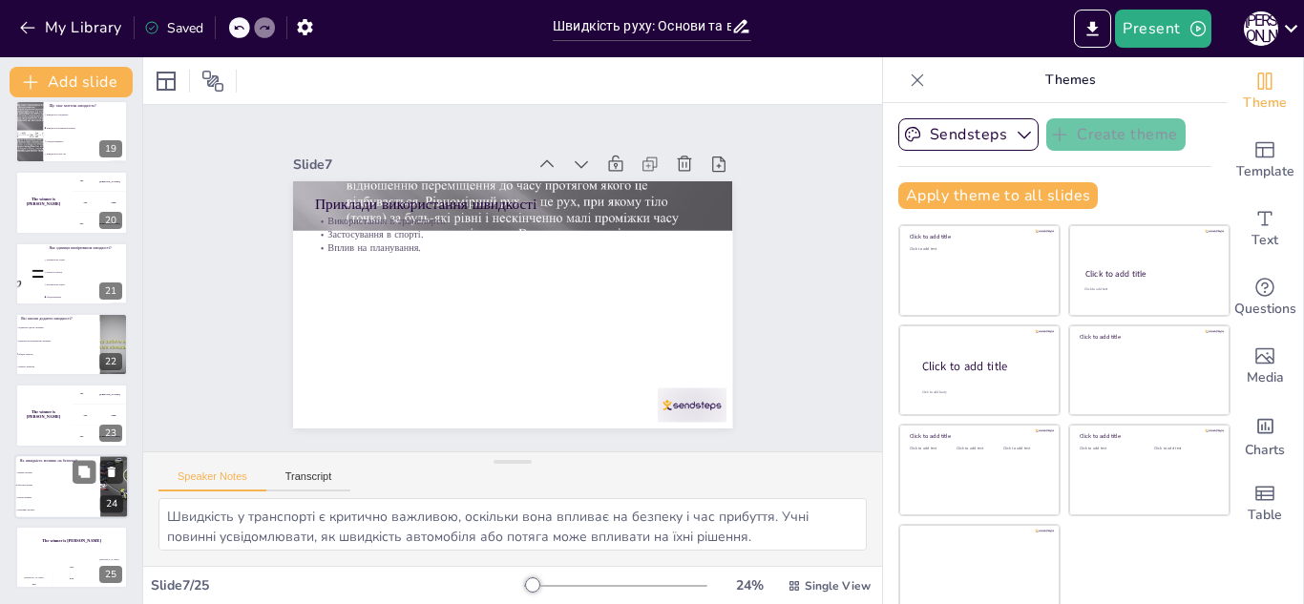
checkbox input "true"
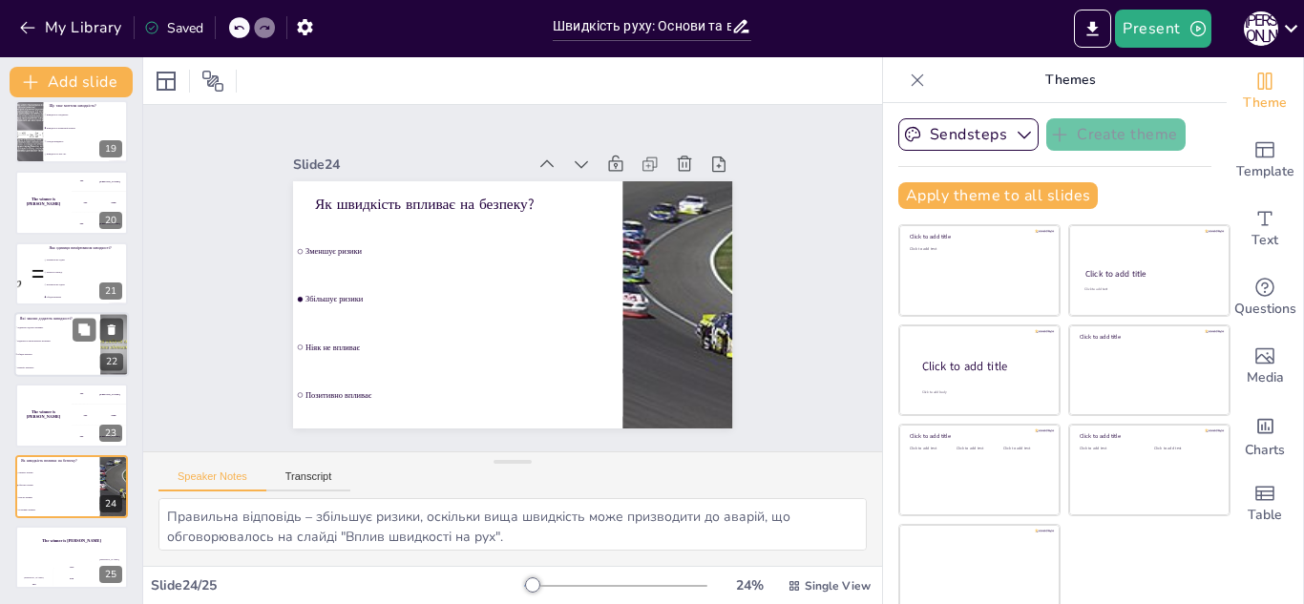
checkbox input "true"
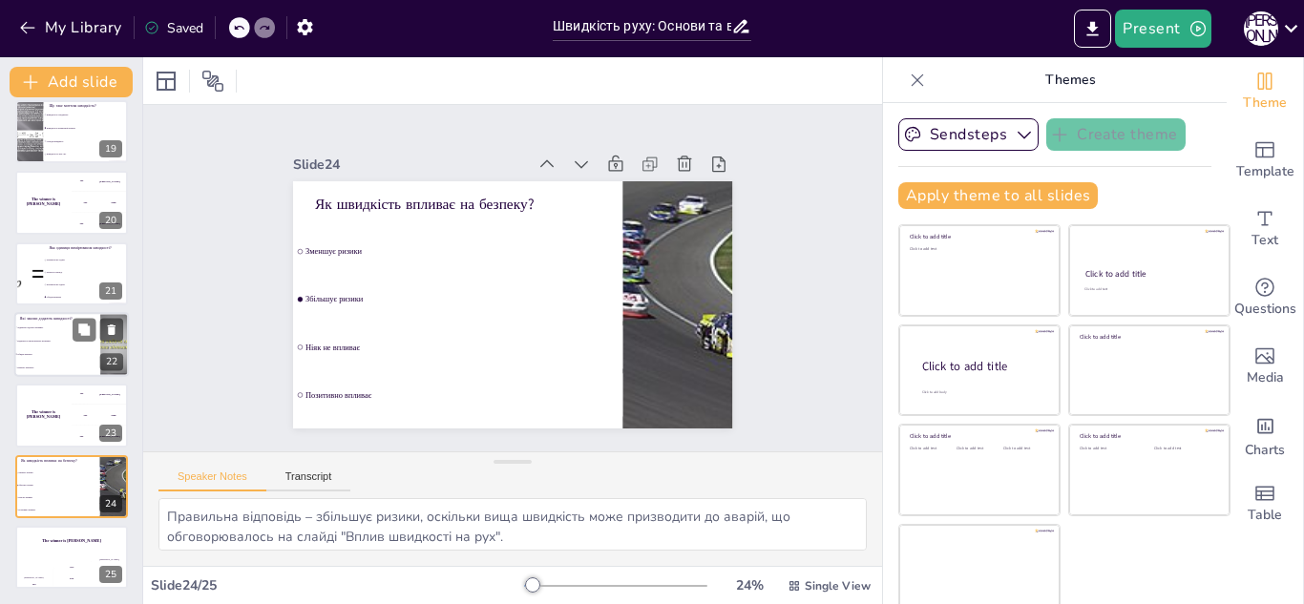
checkbox input "true"
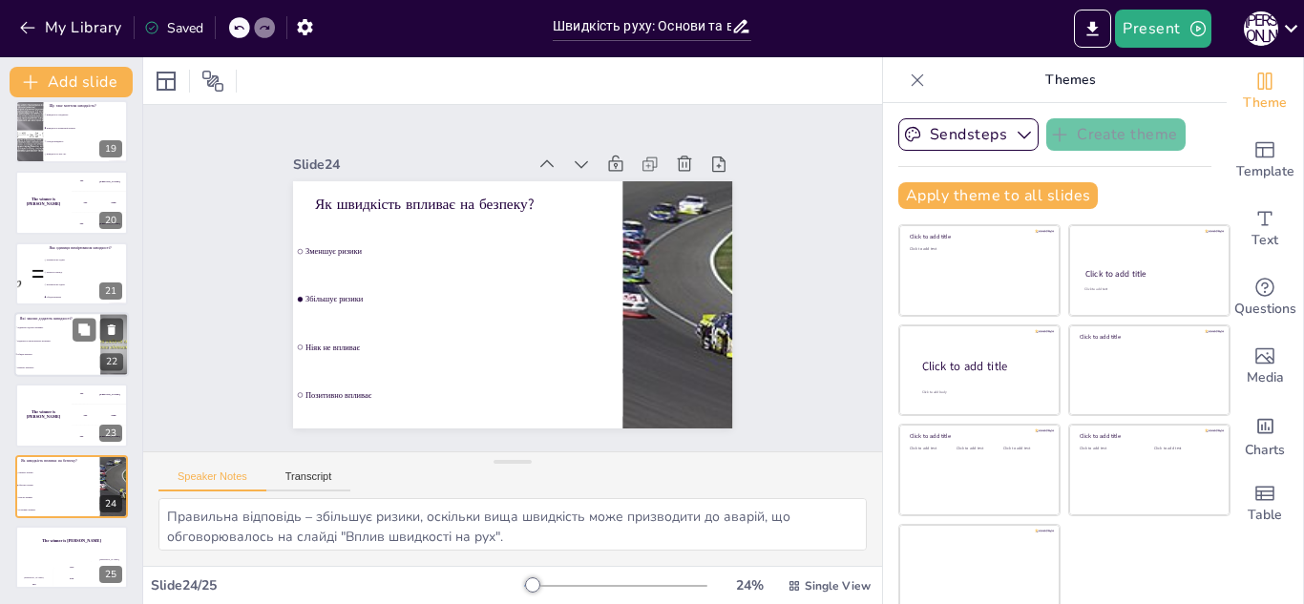
checkbox input "true"
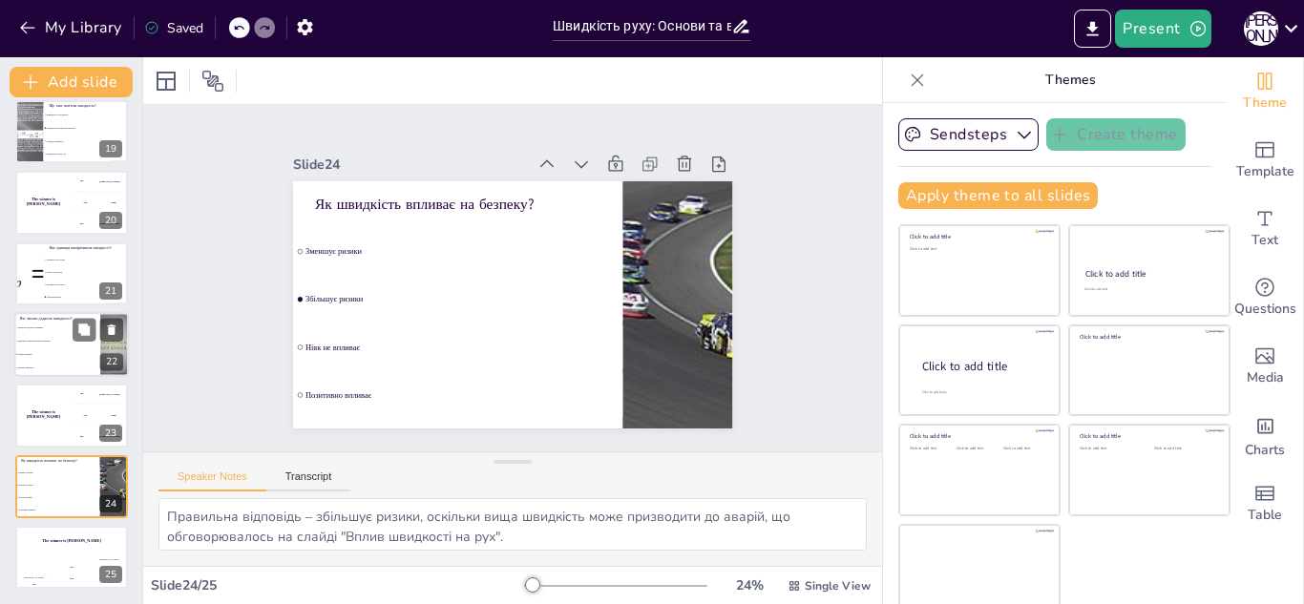
checkbox input "true"
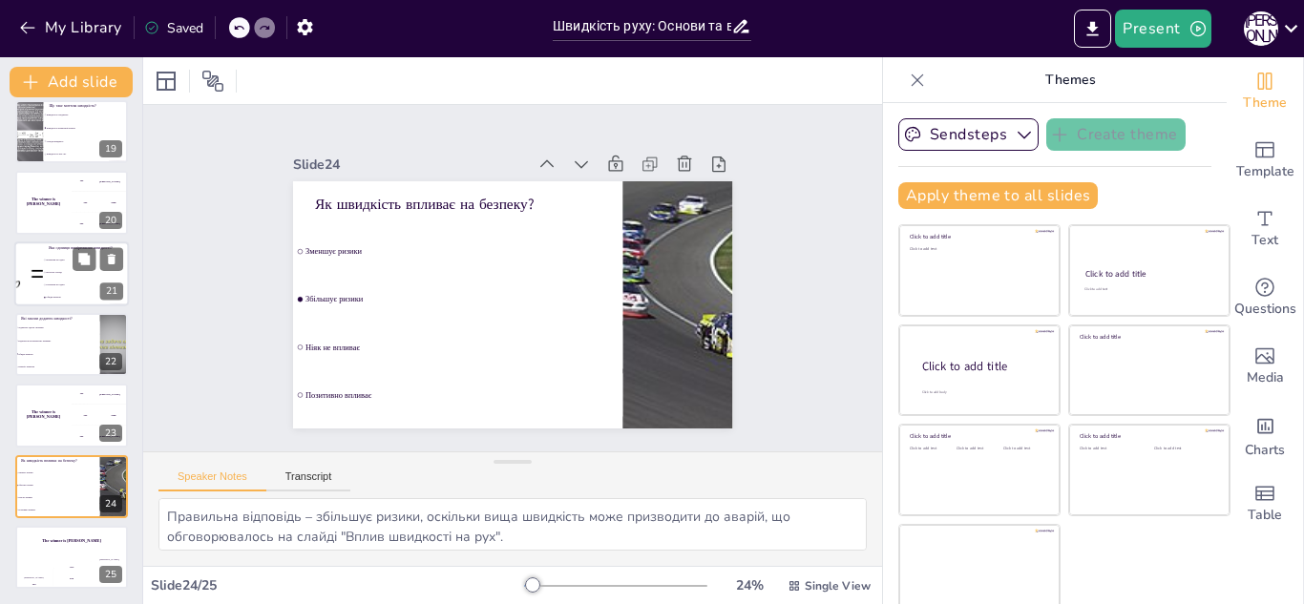
checkbox input "true"
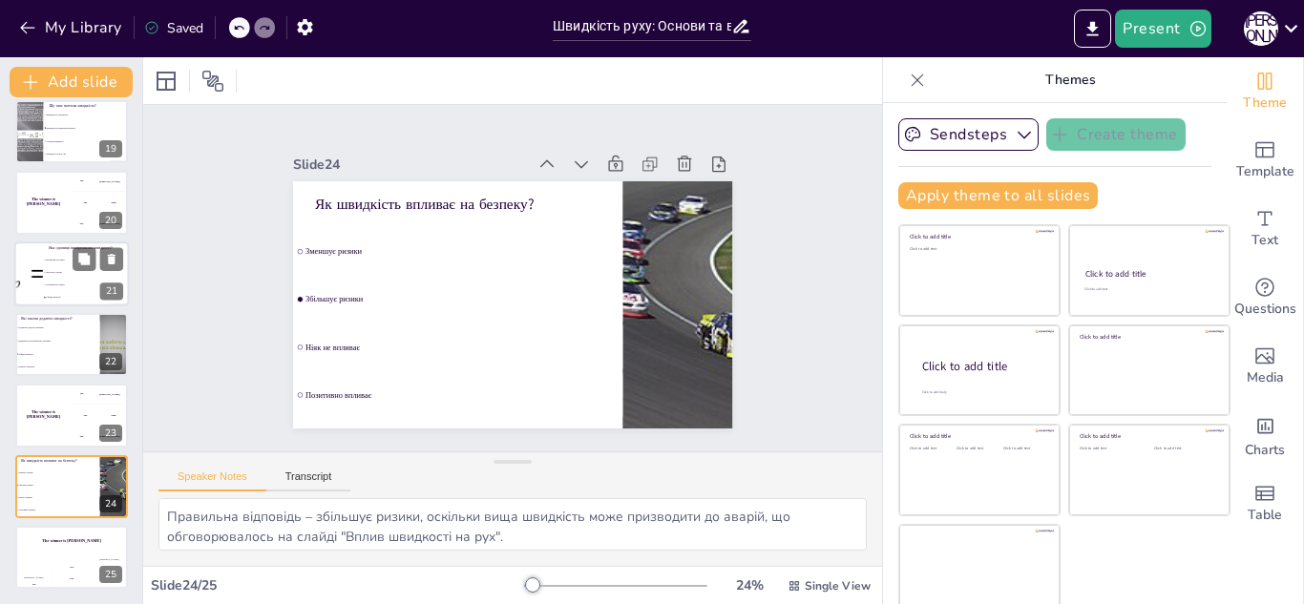
checkbox input "true"
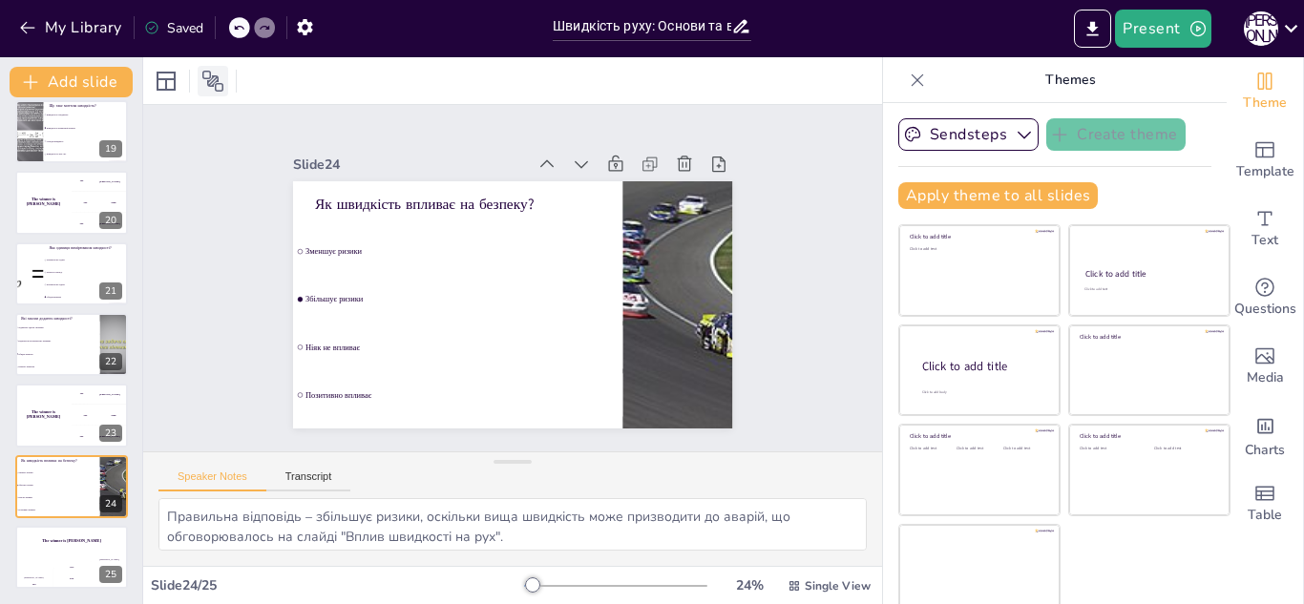
checkbox input "true"
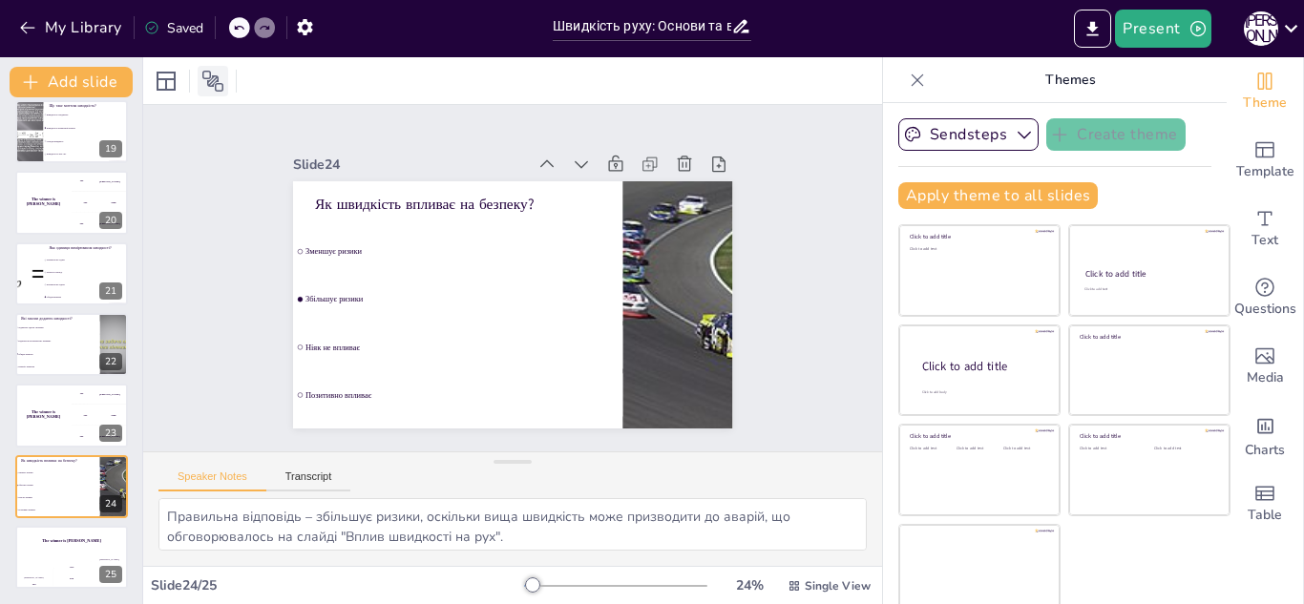
checkbox input "true"
click at [1165, 14] on button "Present" at bounding box center [1162, 29] width 95 height 38
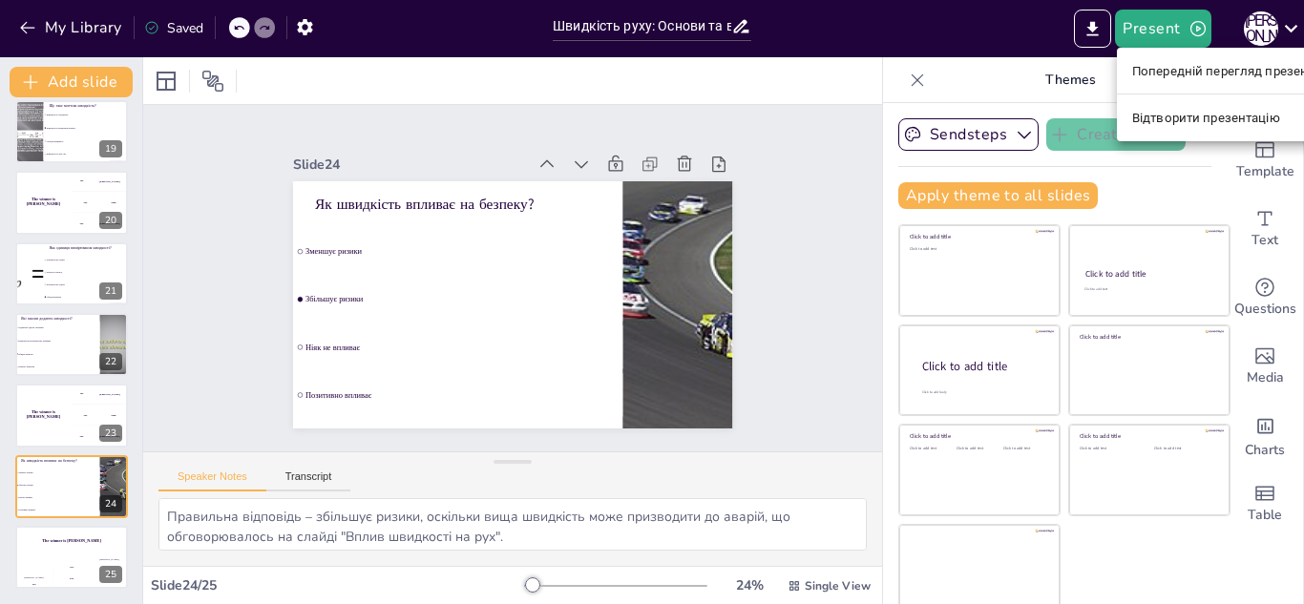
click at [1165, 72] on font "Попередній перегляд презентації" at bounding box center [1233, 71] width 202 height 14
